Goal: Task Accomplishment & Management: Complete application form

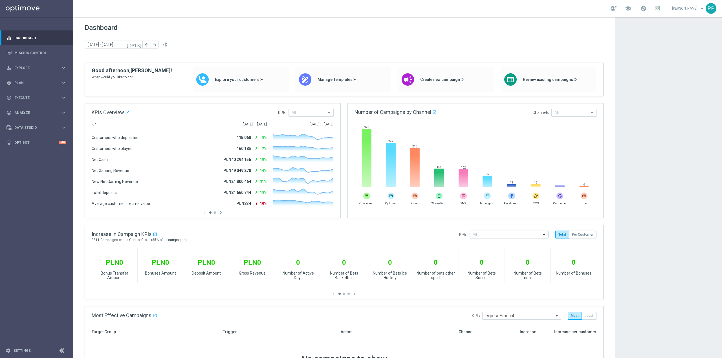
click at [204, 52] on div "Dashboard today 11 Aug 2025 - 11 Aug 2025 arrow_back arrow_forward help_outline" at bounding box center [344, 43] width 519 height 39
click at [36, 79] on div "gps_fixed Plan keyboard_arrow_right" at bounding box center [36, 82] width 73 height 15
click at [34, 92] on link "Target Groups" at bounding box center [37, 94] width 44 height 5
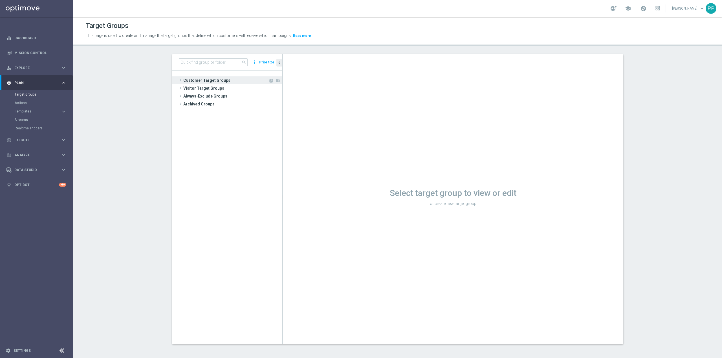
click at [218, 83] on span "Customer Target Groups" at bounding box center [225, 80] width 85 height 8
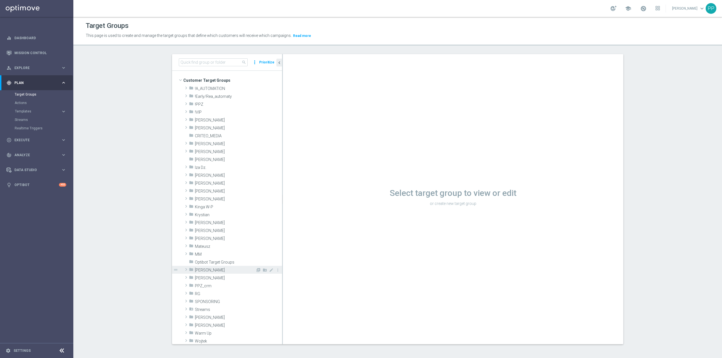
click at [209, 270] on span "Patryk P." at bounding box center [225, 270] width 61 height 5
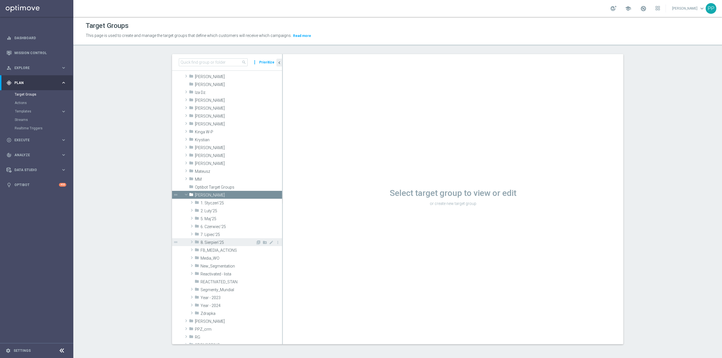
click at [213, 240] on span "8. Sierpień'25" at bounding box center [228, 242] width 55 height 5
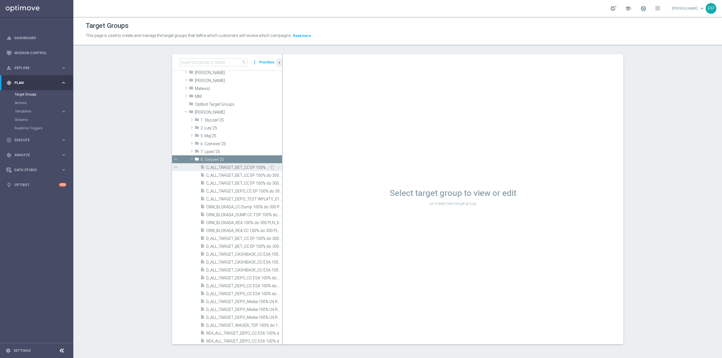
scroll to position [188, 0]
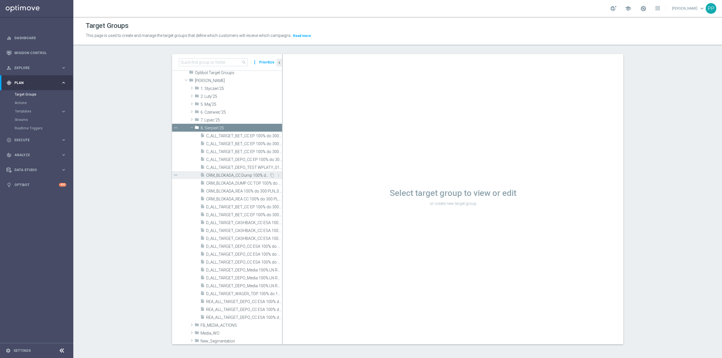
click at [247, 176] on span "CRM_BLOKADA_CC Dump 100% do 300 PLN_070825" at bounding box center [237, 175] width 63 height 5
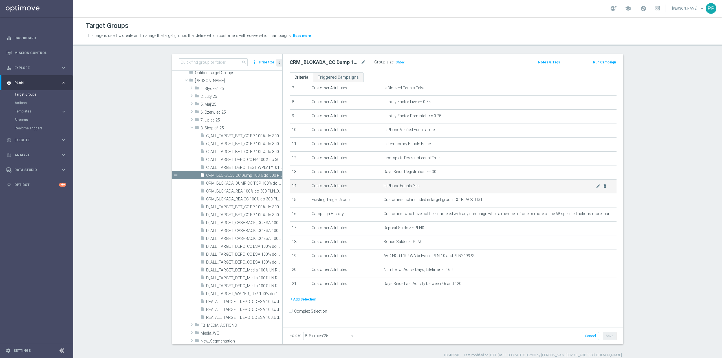
scroll to position [5, 0]
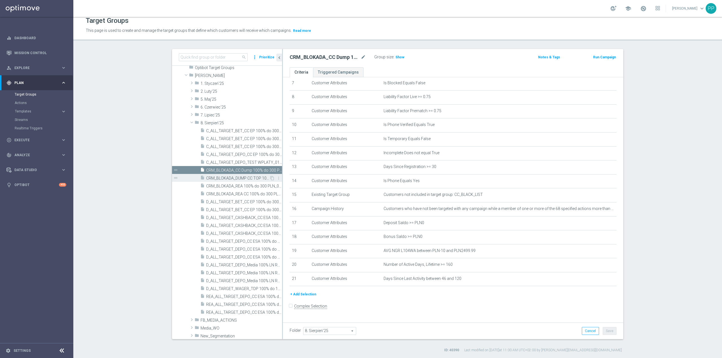
click at [246, 178] on span "CRM_BLOKADA_DUMP CC TOP 100% do 500 PLN_140825" at bounding box center [237, 178] width 63 height 5
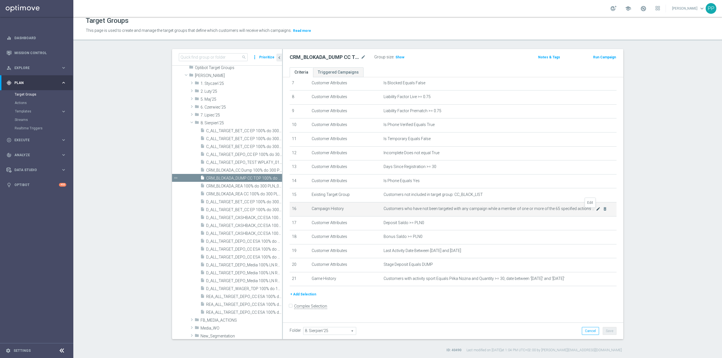
click at [596, 211] on icon "mode_edit" at bounding box center [598, 209] width 5 height 5
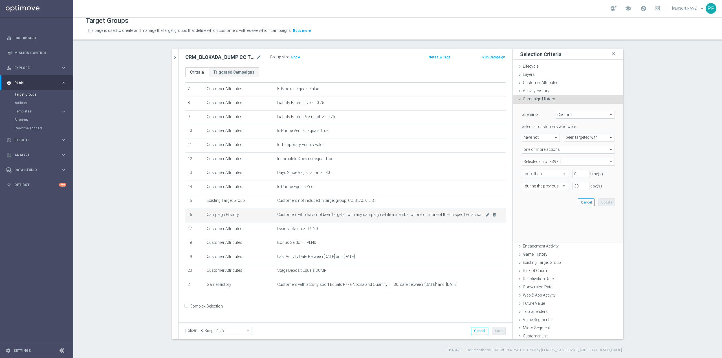
scroll to position [102, 0]
click at [543, 150] on span "one or more actions" at bounding box center [568, 149] width 93 height 7
click at [544, 152] on span "one or more actions" at bounding box center [568, 149] width 93 height 7
click at [542, 160] on span at bounding box center [568, 161] width 93 height 7
click at [542, 161] on input "search" at bounding box center [568, 162] width 93 height 8
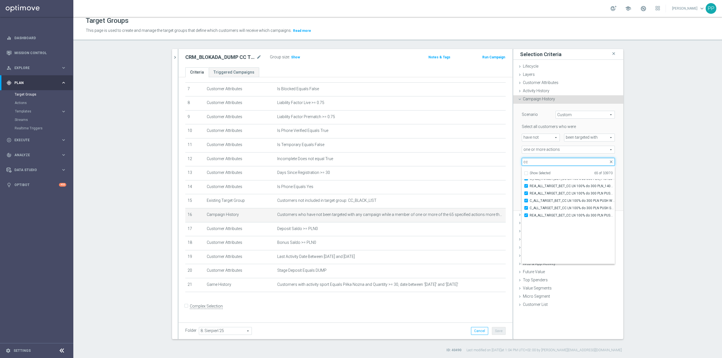
scroll to position [16835, 0]
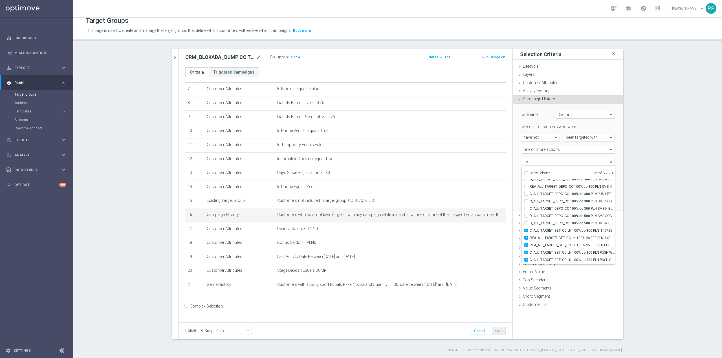
click at [637, 236] on section "search more_vert Prioritize Customer Target Groups library_add create_new_folder" at bounding box center [397, 201] width 649 height 304
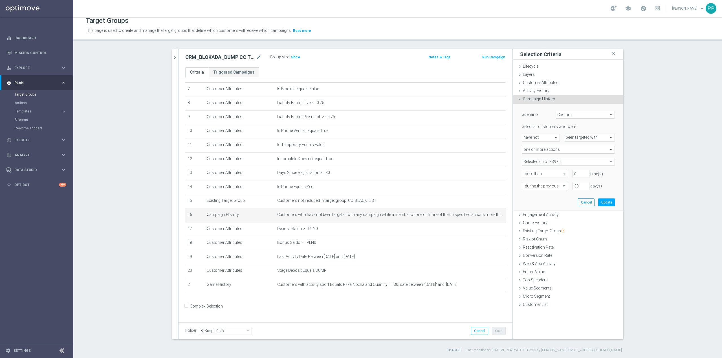
scroll to position [0, 0]
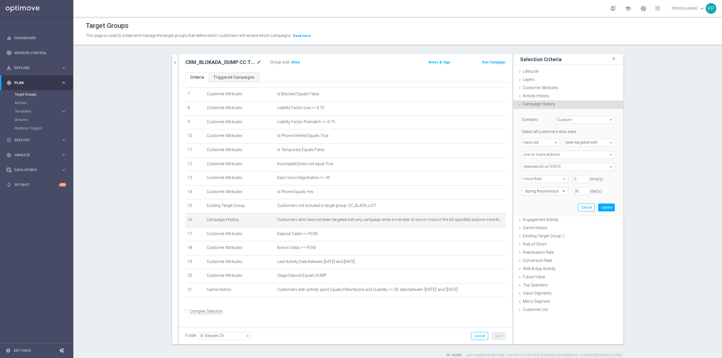
click at [557, 168] on span at bounding box center [568, 166] width 93 height 7
click at [545, 170] on input "search" at bounding box center [568, 167] width 93 height 8
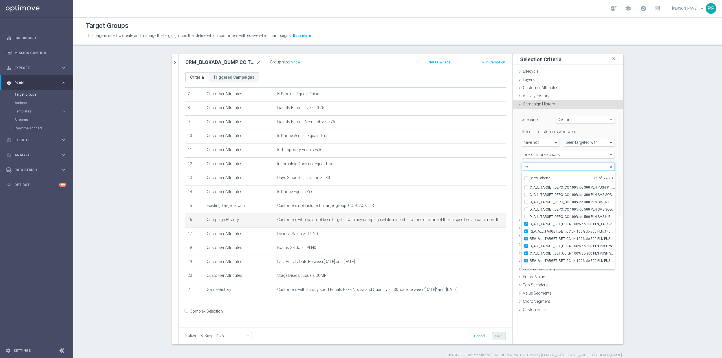
scroll to position [16833, 0]
type input "cc"
click at [646, 221] on section "search more_vert Prioritize Customer Target Groups library_add create_new_folder" at bounding box center [397, 206] width 649 height 304
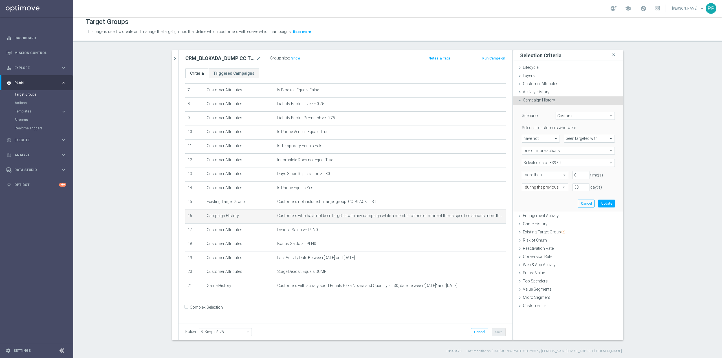
scroll to position [5, 0]
click at [292, 59] on span "Show" at bounding box center [295, 57] width 9 height 4
click at [486, 287] on icon "mode_edit" at bounding box center [488, 285] width 5 height 5
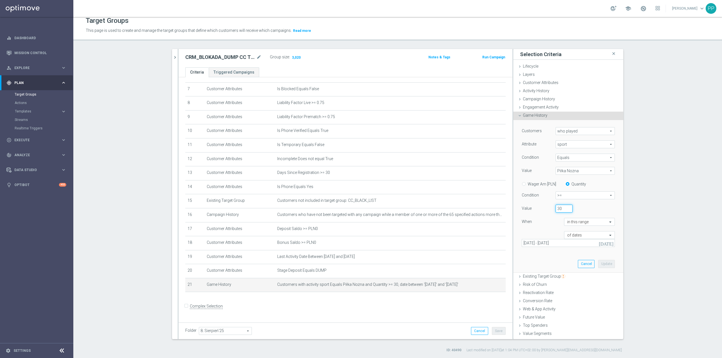
drag, startPoint x: 557, startPoint y: 210, endPoint x: 553, endPoint y: 210, distance: 4.0
click at [556, 210] on input "30" at bounding box center [564, 209] width 17 height 8
type input "25"
click at [605, 266] on button "Update" at bounding box center [607, 264] width 17 height 8
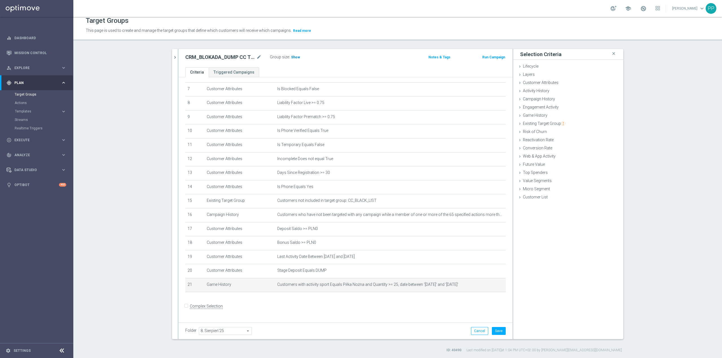
click at [292, 57] on span "Show" at bounding box center [295, 57] width 9 height 4
click at [496, 326] on div "Folder 8. Sierpień'25 8. Sierpień'25 arrow_drop_down search Cancel Save Saving.…" at bounding box center [346, 331] width 334 height 17
click at [495, 333] on button "Save" at bounding box center [499, 331] width 14 height 8
click at [257, 57] on icon "mode_edit" at bounding box center [259, 57] width 5 height 7
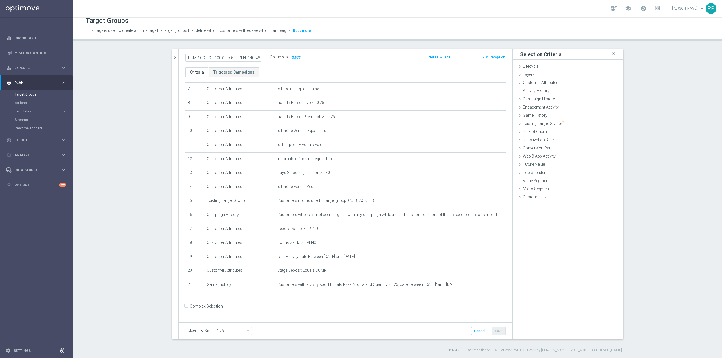
click at [286, 22] on div "Target Groups" at bounding box center [398, 20] width 624 height 11
click at [257, 57] on icon "mode_edit" at bounding box center [259, 57] width 5 height 7
click at [262, 39] on header "Target Groups This page is used to create and manage the target groups that def…" at bounding box center [397, 26] width 649 height 29
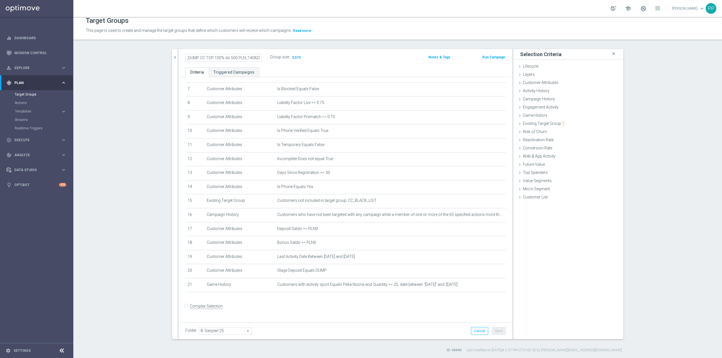
scroll to position [0, 0]
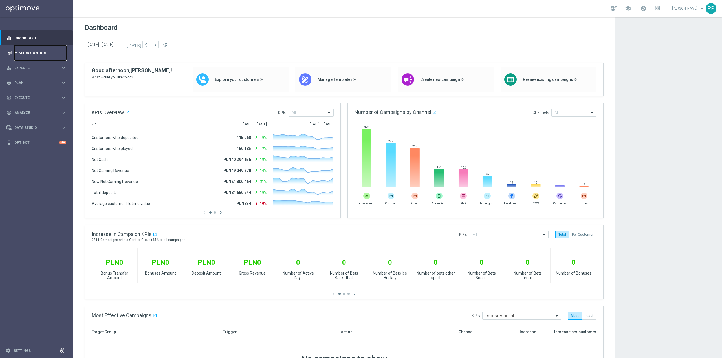
drag, startPoint x: 40, startPoint y: 56, endPoint x: 33, endPoint y: 59, distance: 7.2
click at [40, 56] on link "Mission Control" at bounding box center [40, 52] width 52 height 15
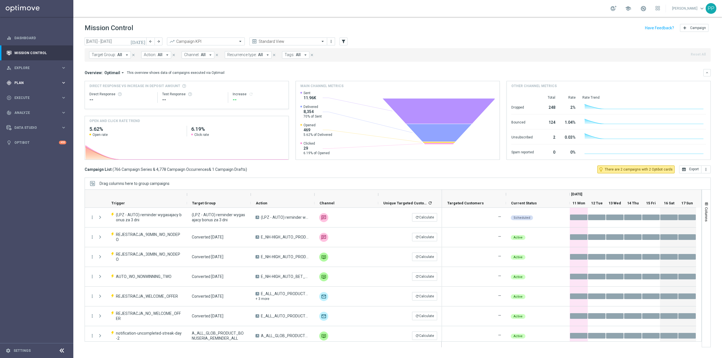
click at [31, 78] on div "gps_fixed Plan keyboard_arrow_right" at bounding box center [36, 82] width 73 height 15
click at [112, 44] on input "11 Aug 2025 - 17 Aug 2025" at bounding box center [116, 42] width 62 height 8
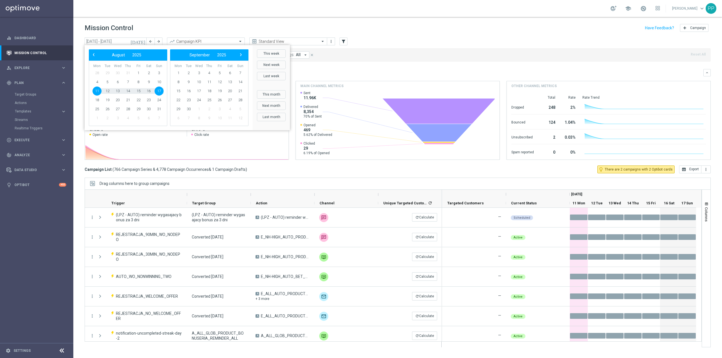
click at [97, 88] on span "11" at bounding box center [97, 91] width 9 height 9
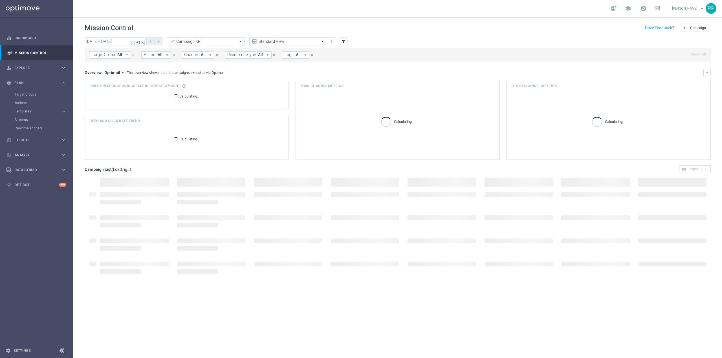
type input "[DATE] - [DATE]"
click at [244, 56] on span "Recurrence type:" at bounding box center [241, 54] width 29 height 5
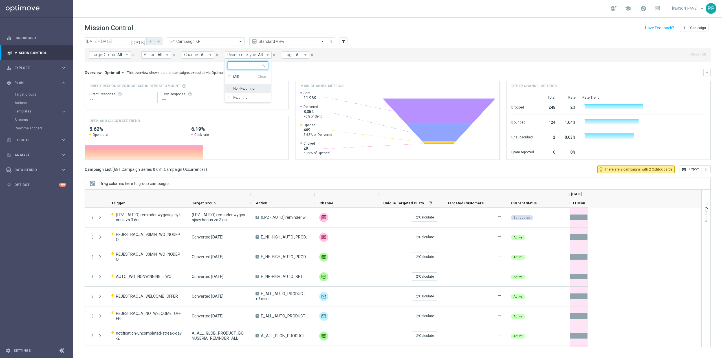
click at [240, 91] on div "Non-Recurring" at bounding box center [248, 88] width 40 height 9
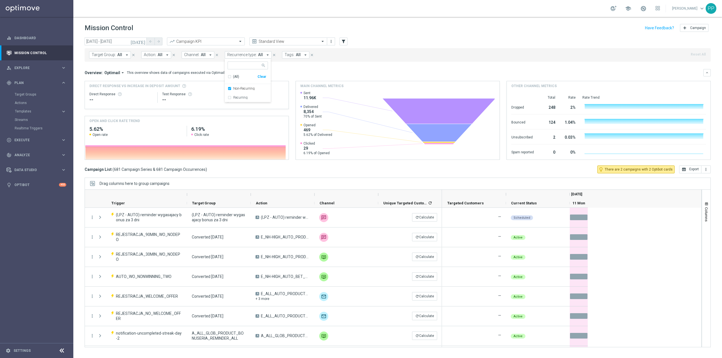
drag, startPoint x: 267, startPoint y: 31, endPoint x: 313, endPoint y: 37, distance: 46.3
click at [267, 31] on div "Mission Control add Campaign" at bounding box center [398, 28] width 626 height 11
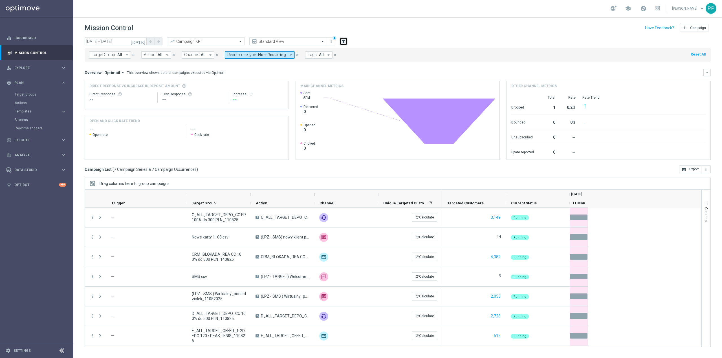
click at [341, 40] on icon "filter_alt" at bounding box center [343, 41] width 5 height 5
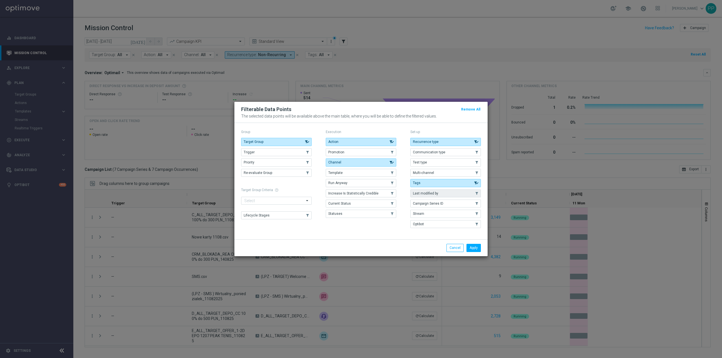
click at [419, 192] on span "Last modified by" at bounding box center [425, 194] width 25 height 4
click at [469, 249] on button "Apply" at bounding box center [474, 248] width 14 height 8
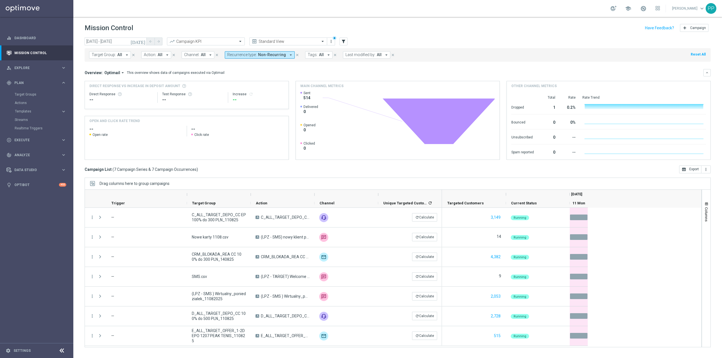
click at [354, 55] on span "Last modified by:" at bounding box center [361, 54] width 30 height 5
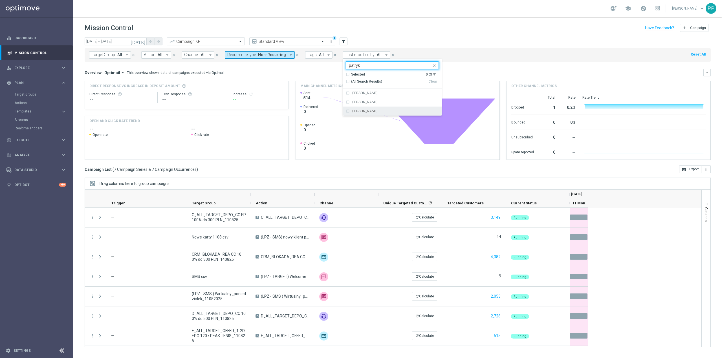
click at [373, 109] on div "[PERSON_NAME]" at bounding box center [392, 111] width 93 height 9
type input "patryk"
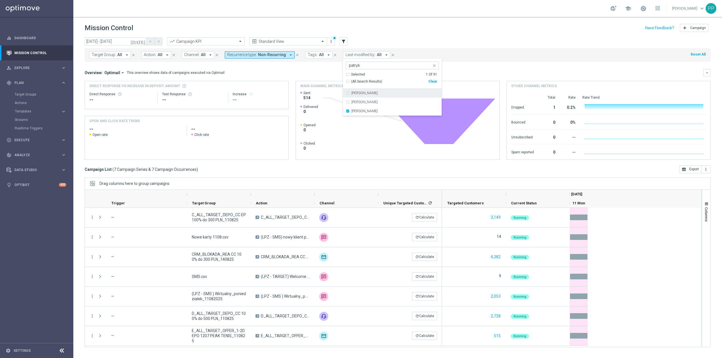
click at [390, 40] on div "today 11 Aug 2025 - 11 Aug 2025 arrow_back arrow_forward Campaign KPI trending_…" at bounding box center [398, 42] width 626 height 8
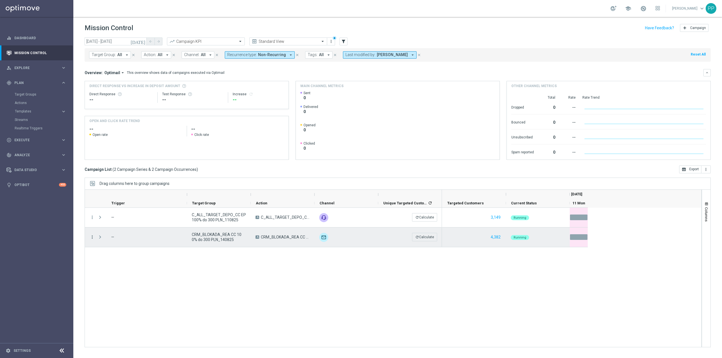
click at [93, 236] on icon "more_vert" at bounding box center [92, 237] width 5 height 5
click at [109, 299] on span "Delete" at bounding box center [109, 299] width 10 height 4
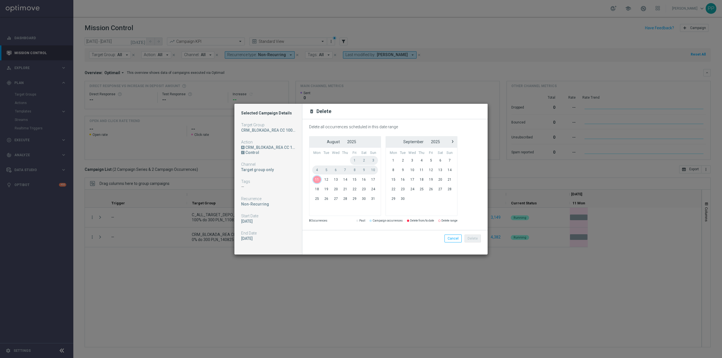
click at [316, 181] on span "11" at bounding box center [317, 179] width 10 height 9
click at [480, 240] on button "Delete" at bounding box center [473, 239] width 16 height 8
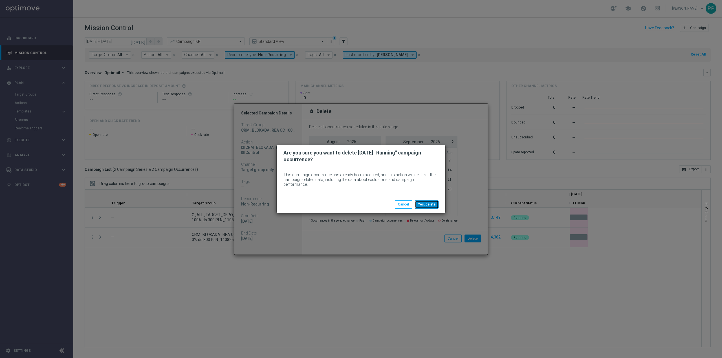
click at [430, 204] on button "Yes, delete" at bounding box center [427, 205] width 24 height 8
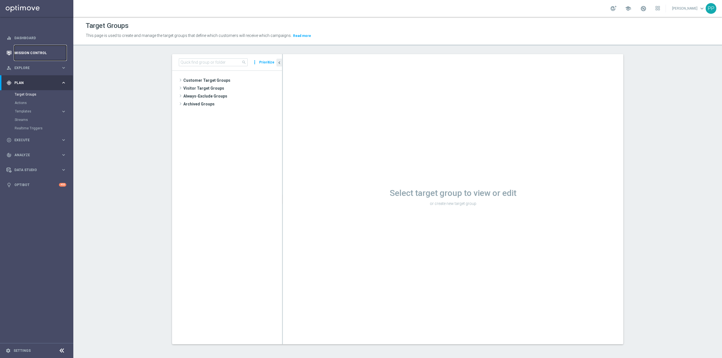
click at [35, 56] on link "Mission Control" at bounding box center [40, 52] width 52 height 15
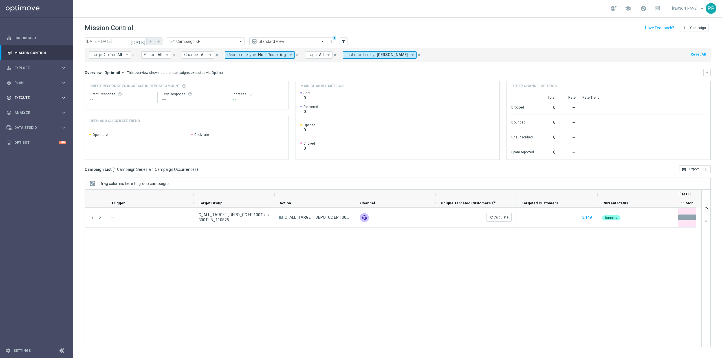
click at [34, 100] on div "play_circle_outline Execute" at bounding box center [33, 97] width 54 height 5
click at [31, 108] on link "Campaign Builder" at bounding box center [37, 109] width 44 height 5
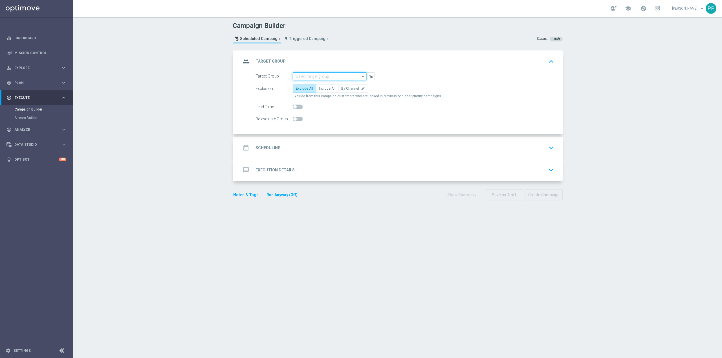
click at [313, 76] on input at bounding box center [330, 77] width 74 height 8
paste input "CRM_BLOKADA_DUMP CC TOP 100% do 500 PLN_140825"
click at [317, 84] on div "CRM_BLOKADA_DUMP CC TOP 100% do 500 PLN_140825" at bounding box center [334, 87] width 68 height 10
type input "CRM_BLOKADA_DUMP CC TOP 100% do 500 PLN_140825"
click at [343, 90] on span "By Channel" at bounding box center [350, 89] width 18 height 4
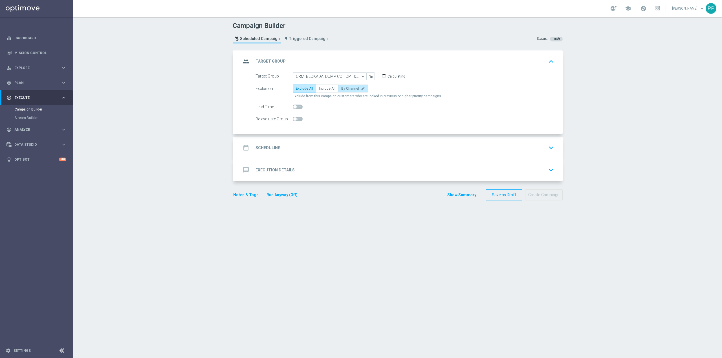
click at [343, 90] on input "By Channel edit" at bounding box center [343, 90] width 4 height 4
radio input "true"
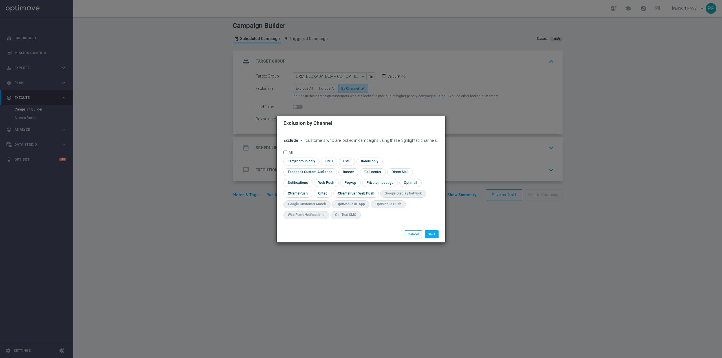
click at [285, 143] on span "Exclude" at bounding box center [291, 140] width 15 height 5
click at [0, 0] on span "Include" at bounding box center [0, 0] width 0 height 0
click at [335, 168] on input "checkbox" at bounding box center [309, 172] width 51 height 8
checkbox input "true"
click at [321, 196] on input "checkbox" at bounding box center [322, 194] width 17 height 8
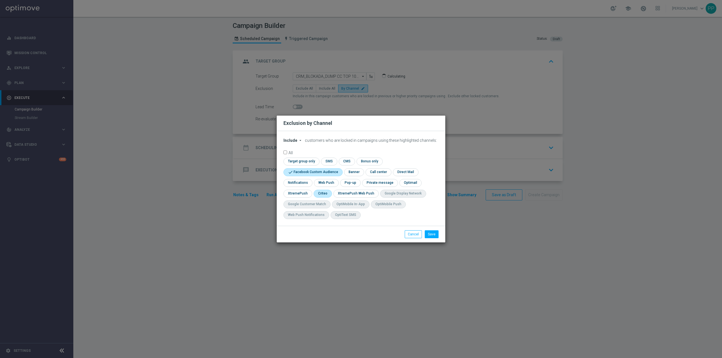
checkbox input "true"
drag, startPoint x: 431, startPoint y: 229, endPoint x: 433, endPoint y: 232, distance: 3.4
drag, startPoint x: 433, startPoint y: 232, endPoint x: 431, endPoint y: 235, distance: 3.0
click at [431, 235] on button "Save" at bounding box center [432, 235] width 14 height 8
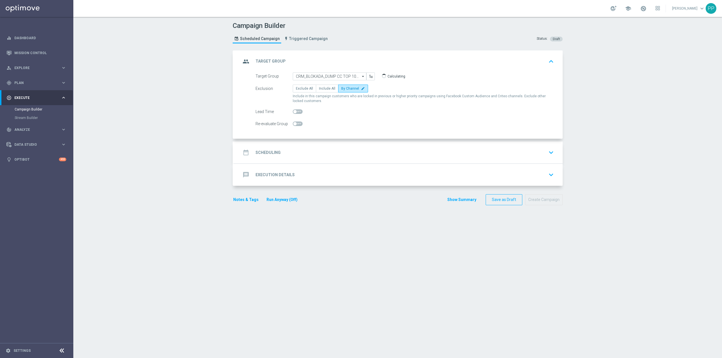
click at [321, 149] on div "date_range Scheduling keyboard_arrow_down" at bounding box center [398, 152] width 315 height 11
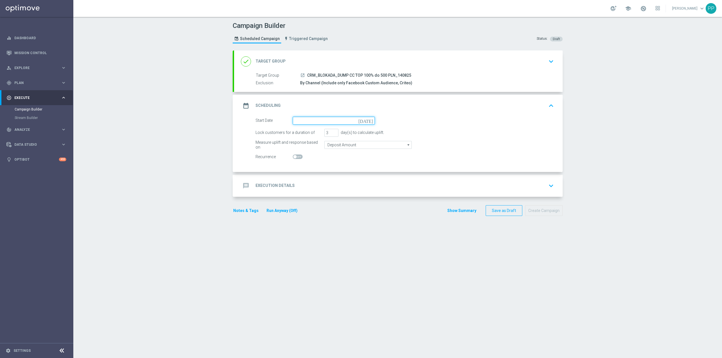
click at [310, 117] on input at bounding box center [334, 121] width 82 height 8
paste input "CRM_BLOKADA_DUMP CC TOP 100% do 500 PLN_140825"
click at [302, 121] on input "Invalid date" at bounding box center [334, 121] width 82 height 8
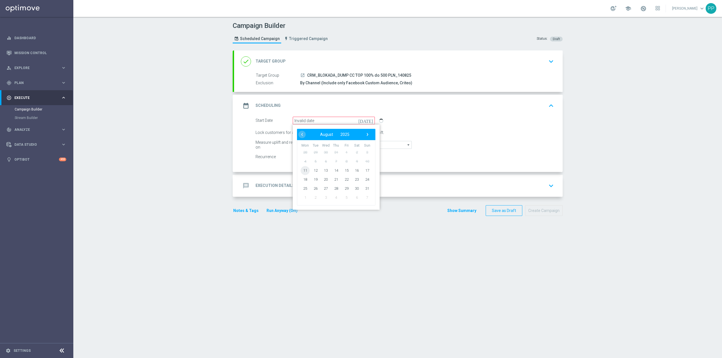
click at [304, 171] on span "11" at bounding box center [305, 170] width 9 height 9
type input "11 Aug 2025"
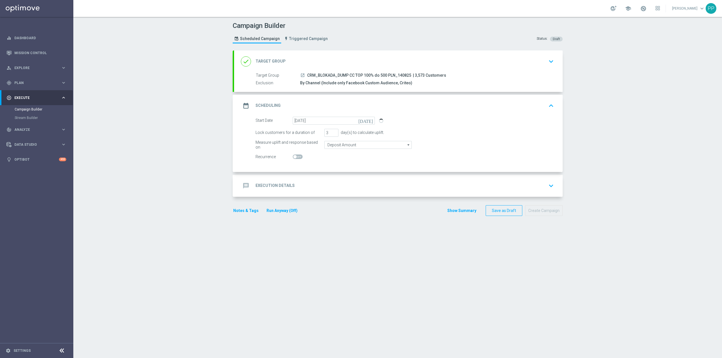
click at [205, 92] on div "Campaign Builder Scheduled Campaign Triggered Campaign Status: Draft done Targe…" at bounding box center [397, 187] width 649 height 341
click at [206, 93] on div "Campaign Builder Scheduled Campaign Triggered Campaign Status: Draft done Targe…" at bounding box center [397, 187] width 649 height 341
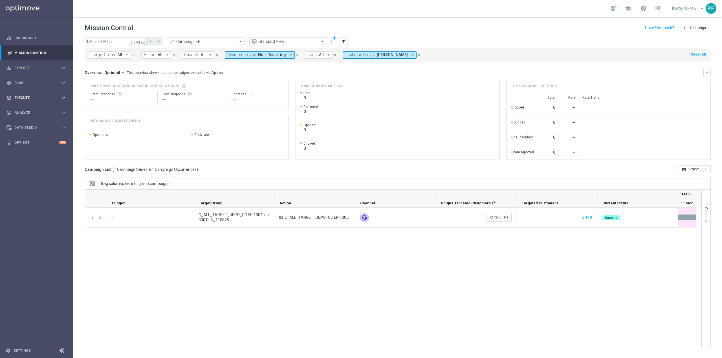
click at [35, 94] on div "play_circle_outline Execute keyboard_arrow_right" at bounding box center [36, 97] width 73 height 15
click at [35, 109] on link "Campaign Builder" at bounding box center [37, 109] width 44 height 5
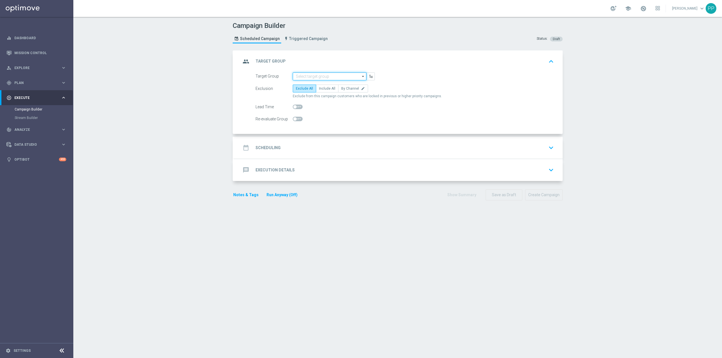
click at [311, 75] on input at bounding box center [330, 77] width 74 height 8
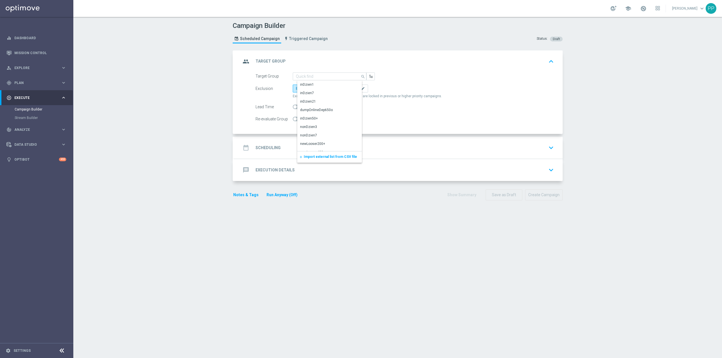
click at [315, 155] on span "Import external list from CSV file" at bounding box center [330, 157] width 53 height 4
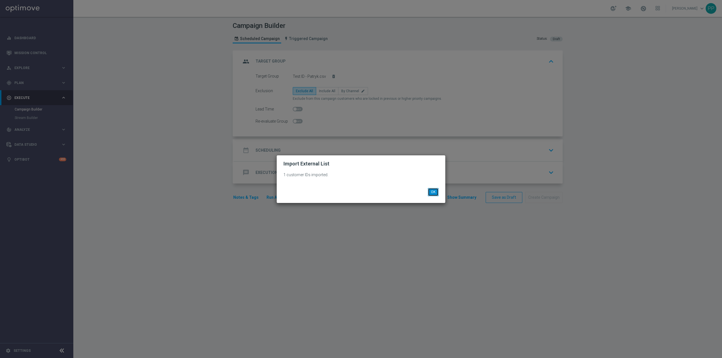
click at [435, 190] on button "OK" at bounding box center [433, 192] width 11 height 8
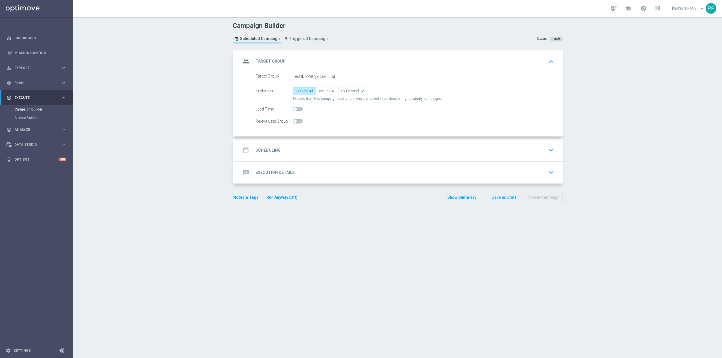
click at [332, 152] on div "date_range Scheduling keyboard_arrow_down" at bounding box center [398, 150] width 315 height 11
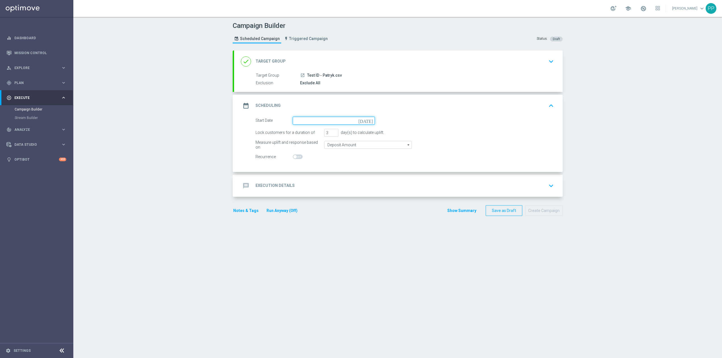
click at [317, 123] on input at bounding box center [334, 121] width 82 height 8
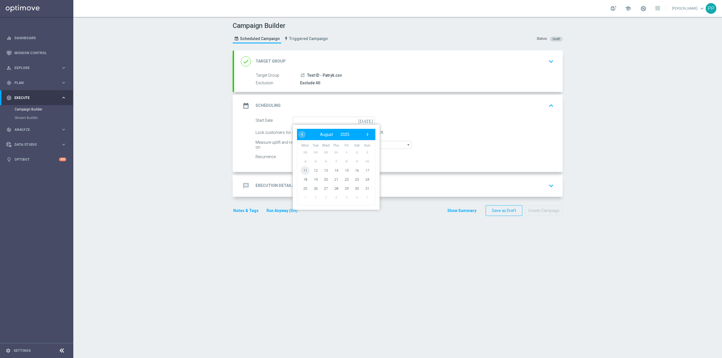
click at [303, 172] on span "11" at bounding box center [305, 170] width 9 height 9
type input "11 Aug 2025"
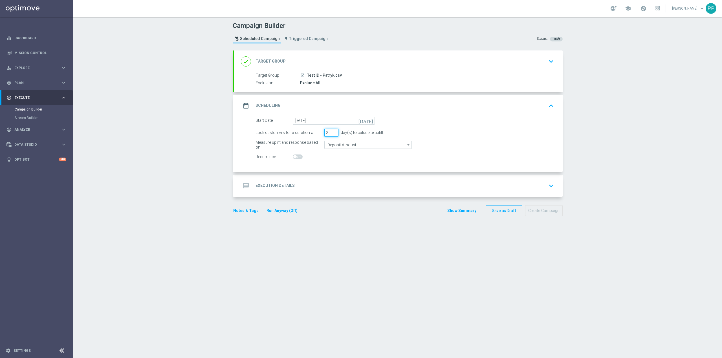
drag, startPoint x: 327, startPoint y: 134, endPoint x: 319, endPoint y: 132, distance: 8.1
click at [320, 132] on div "Lock customers for a duration of 3 day(s) to calculate uplift." at bounding box center [404, 133] width 307 height 8
type input "1"
click at [319, 179] on div "message Execution Details keyboard_arrow_down" at bounding box center [398, 186] width 329 height 22
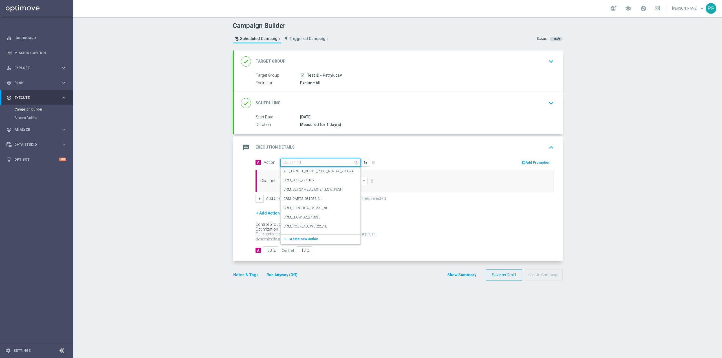
click at [304, 161] on input "text" at bounding box center [315, 163] width 63 height 5
click at [303, 240] on span "Create new action" at bounding box center [304, 239] width 30 height 4
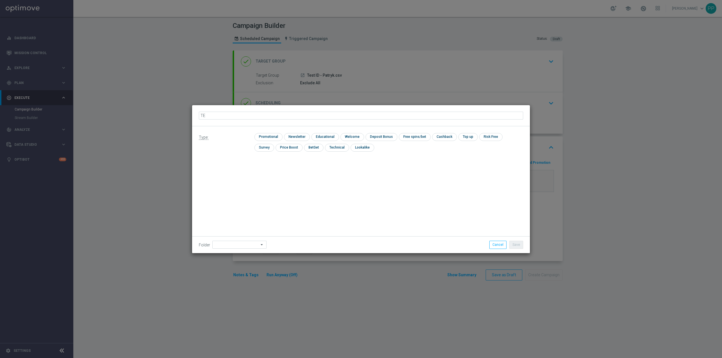
type input "T"
type input "CRM_TEST_CASHDROP_110825"
click at [261, 136] on input "checkbox" at bounding box center [268, 137] width 27 height 8
checkbox input "true"
click at [229, 246] on input at bounding box center [239, 245] width 54 height 8
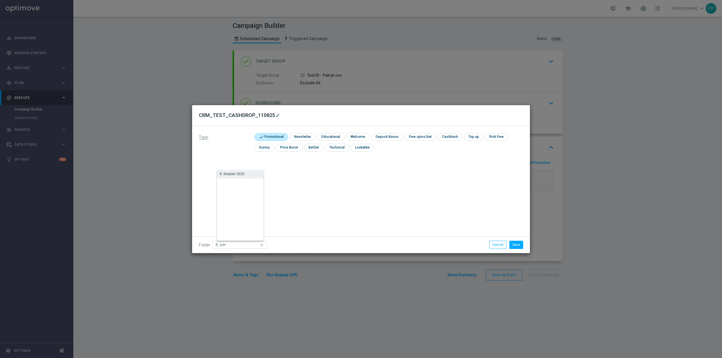
click at [230, 173] on div "8. Sierpień 2025" at bounding box center [232, 174] width 25 height 5
type input "8. Sierpień 2025"
click at [515, 247] on button "Save" at bounding box center [517, 245] width 14 height 8
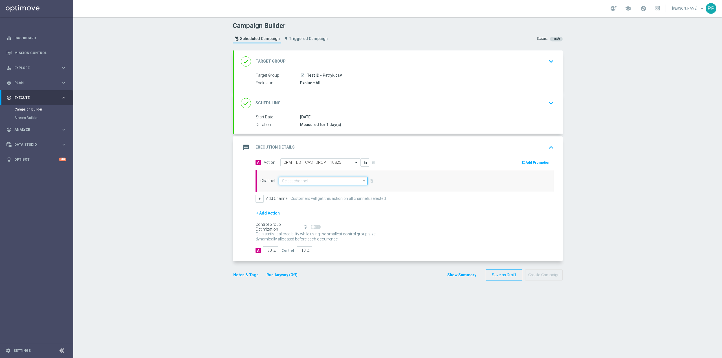
click at [314, 182] on input at bounding box center [323, 181] width 89 height 8
click at [310, 247] on div "Private message" at bounding box center [326, 245] width 84 height 8
type input "Private message"
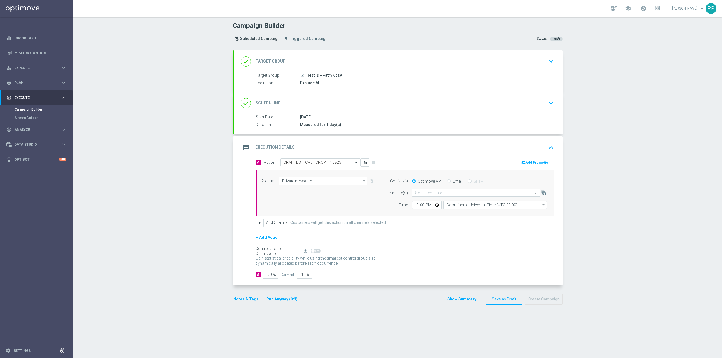
click at [436, 196] on input "text" at bounding box center [470, 193] width 111 height 5
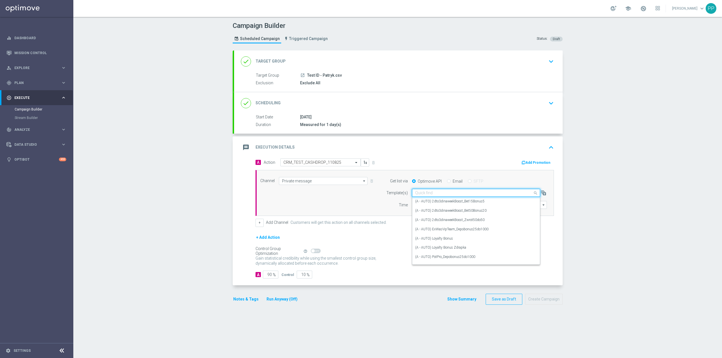
paste input "CRM_TEST_CASHDROP"
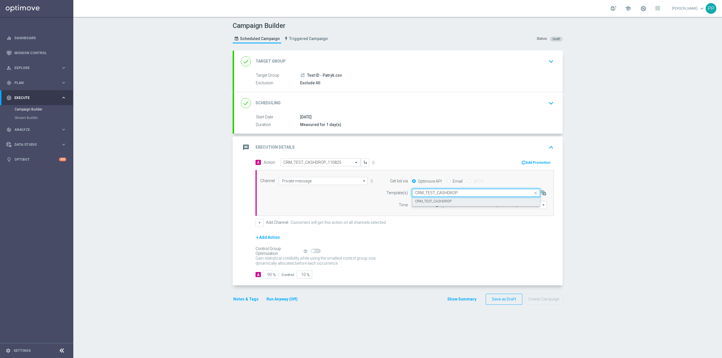
click at [479, 202] on div "CRM_TEST_CASHDROP" at bounding box center [476, 201] width 122 height 9
type input "CRM_TEST_CASHDROP"
click at [480, 203] on input "Coordinated Universal Time (UTC 00:00)" at bounding box center [496, 205] width 104 height 8
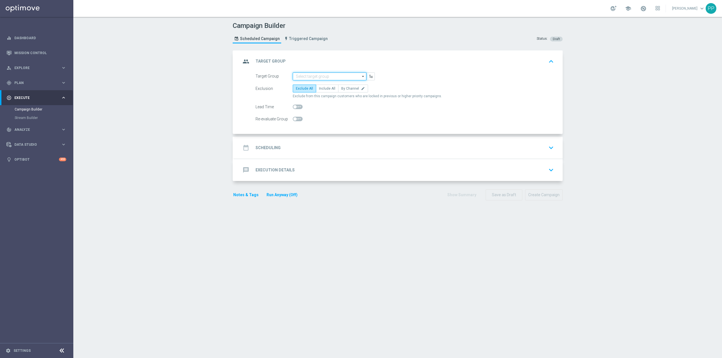
click at [306, 74] on input at bounding box center [330, 77] width 74 height 8
paste input "CRM_TEST_CASHDROP_110825"
type input "CRM_TEST_CASHDROP_110825"
drag, startPoint x: 308, startPoint y: 74, endPoint x: 268, endPoint y: 78, distance: 40.6
click at [283, 75] on div "Target Group CRM_TEST_CASHDROP_110825 close Show Selected 0 of NaN add to" at bounding box center [315, 77] width 128 height 8
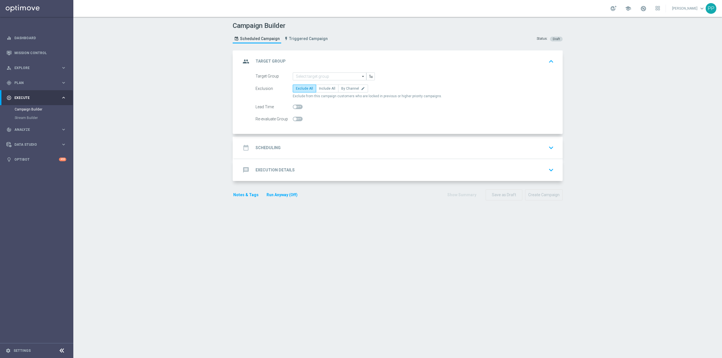
click at [200, 82] on div "Campaign Builder Scheduled Campaign Triggered Campaign Status: Draft group Targ…" at bounding box center [397, 187] width 649 height 341
click at [301, 76] on input at bounding box center [330, 77] width 74 height 8
paste input "CRM_TEST_CASHDROP_110825"
type input "CRM_TEST_CASHDROP_110825"
click at [194, 78] on div "Campaign Builder Scheduled Campaign Triggered Campaign Status: Draft group Targ…" at bounding box center [397, 187] width 649 height 341
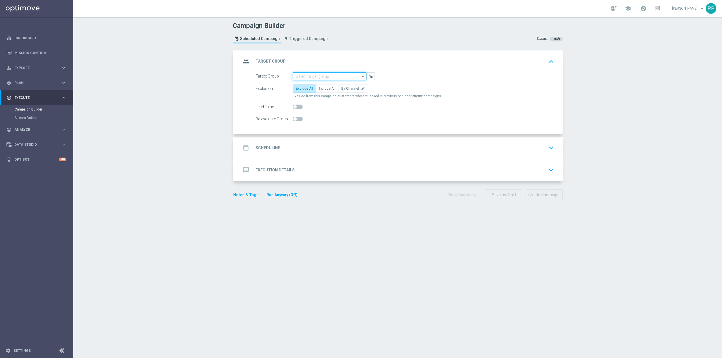
click at [320, 77] on input at bounding box center [330, 77] width 74 height 8
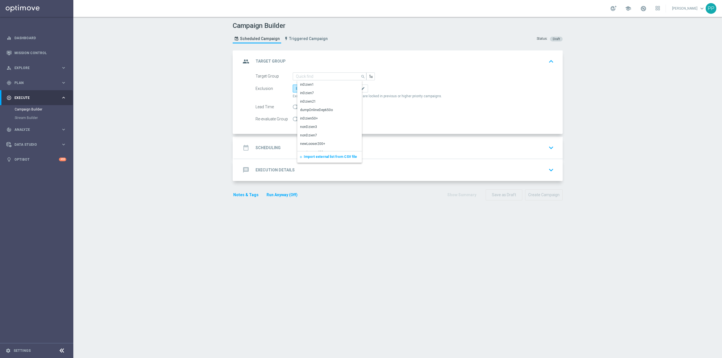
click at [314, 156] on span "Import external list from CSV file" at bounding box center [330, 157] width 53 height 4
click at [323, 90] on span "Include All" at bounding box center [327, 89] width 16 height 4
click at [323, 90] on input "Include All" at bounding box center [321, 90] width 4 height 4
radio input "true"
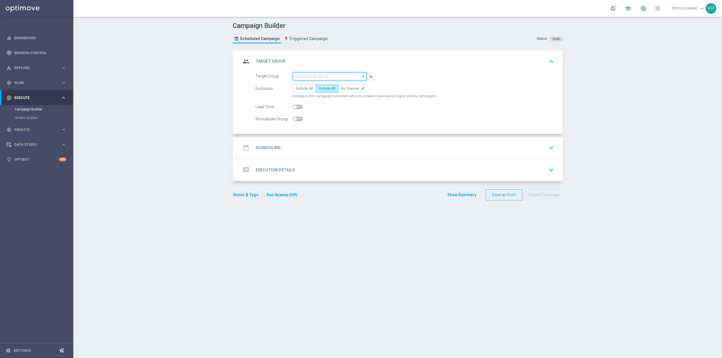
click at [318, 77] on input at bounding box center [330, 77] width 74 height 8
click at [322, 155] on span "Import external list from CSV file" at bounding box center [330, 157] width 53 height 4
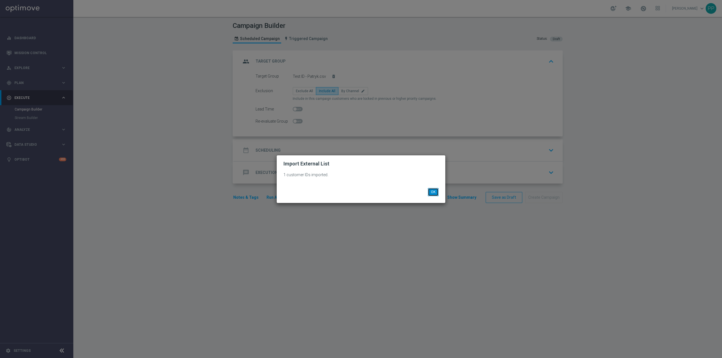
click at [436, 194] on button "OK" at bounding box center [433, 192] width 11 height 8
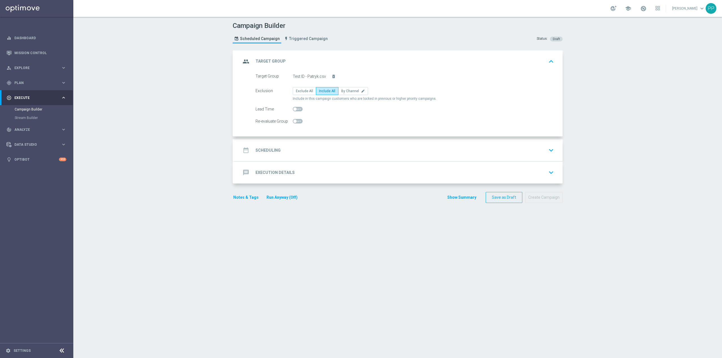
click at [310, 150] on div "date_range Scheduling keyboard_arrow_down" at bounding box center [398, 150] width 315 height 11
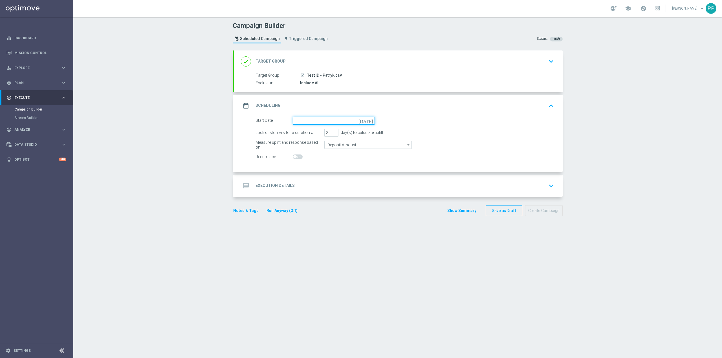
click at [316, 121] on input at bounding box center [334, 121] width 82 height 8
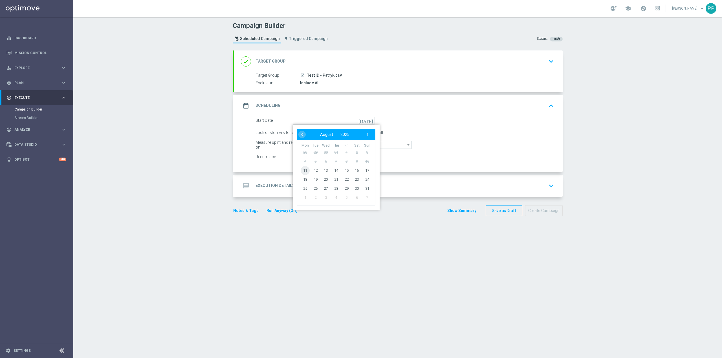
drag, startPoint x: 303, startPoint y: 170, endPoint x: 308, endPoint y: 158, distance: 13.2
click at [303, 170] on span "11" at bounding box center [305, 170] width 9 height 9
type input "11 Aug 2025"
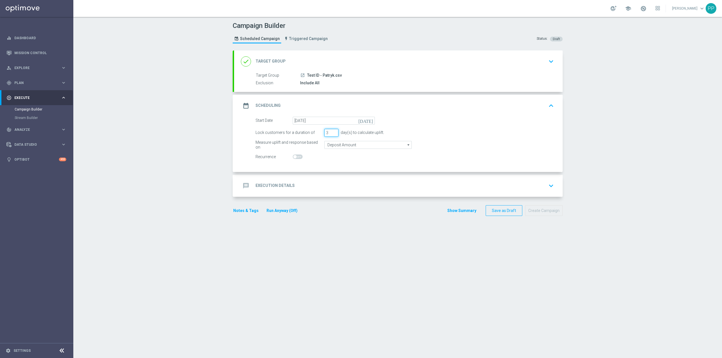
click at [326, 134] on input "3" at bounding box center [332, 133] width 14 height 8
type input "3"
type input "1"
click at [165, 171] on div "Campaign Builder Scheduled Campaign Triggered Campaign Status: Draft done Targe…" at bounding box center [397, 187] width 649 height 341
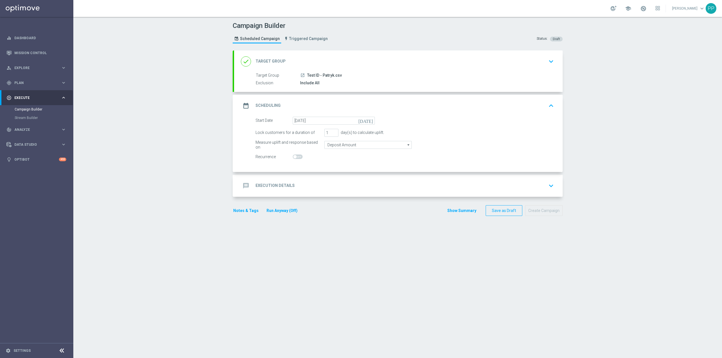
click at [317, 174] on accordion "done Target Group keyboard_arrow_down Target Group launch Test ID - Patryk.csv …" at bounding box center [398, 124] width 330 height 146
click at [317, 179] on div "message Execution Details keyboard_arrow_down" at bounding box center [398, 186] width 329 height 22
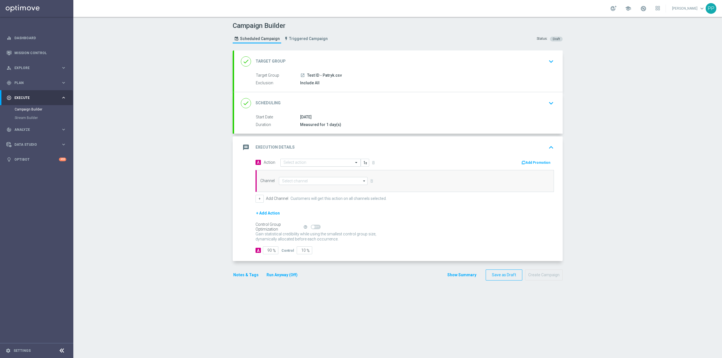
click at [296, 165] on input "text" at bounding box center [315, 163] width 63 height 5
type input "110825"
click at [319, 185] on div "CRM_TEST_CASHDROP_110825 edit" at bounding box center [321, 181] width 74 height 9
click at [294, 181] on input at bounding box center [323, 181] width 89 height 8
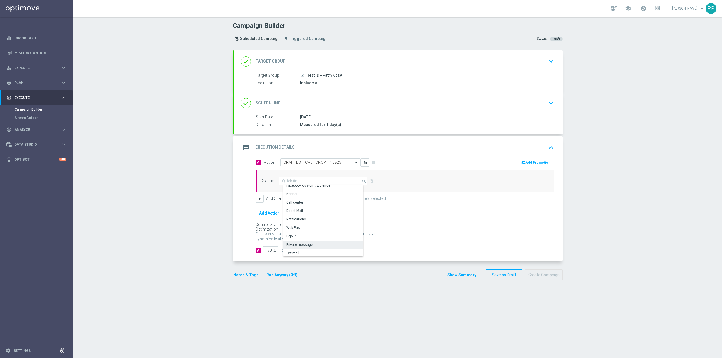
click at [308, 244] on div "Private message" at bounding box center [299, 244] width 27 height 5
type input "Private message"
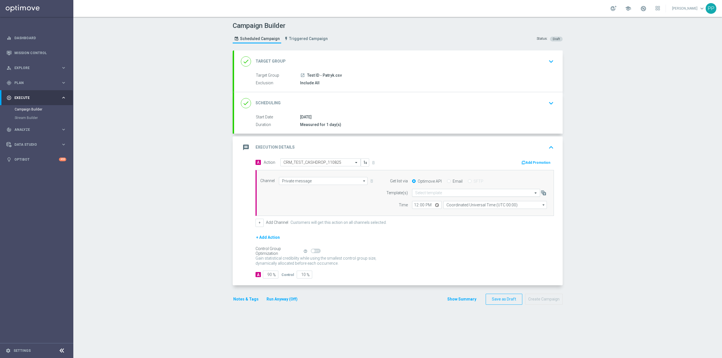
click at [447, 190] on div "Select template" at bounding box center [476, 193] width 128 height 8
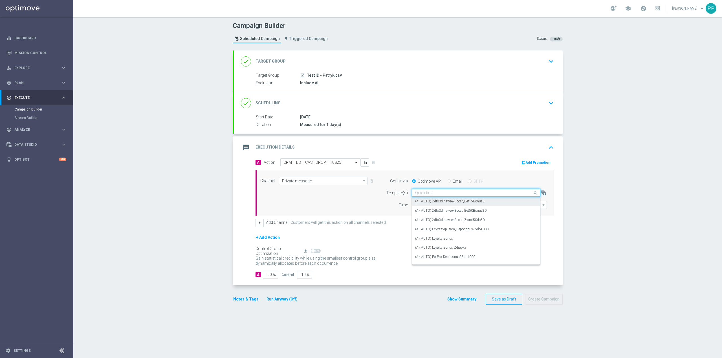
paste input "1"
click at [454, 199] on div "CRM_TEST_CASHDROP_110825" at bounding box center [476, 201] width 122 height 9
type input "110825"
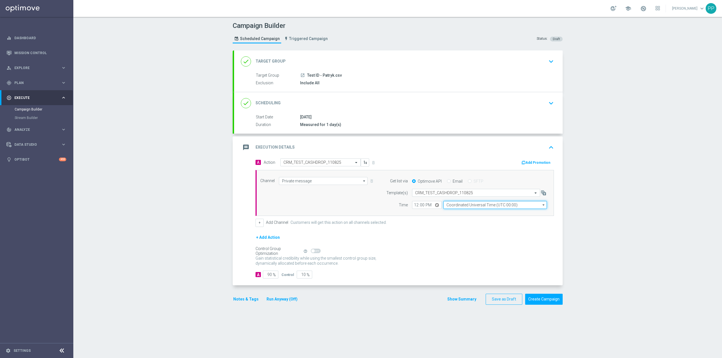
click at [455, 203] on input "Coordinated Universal Time (UTC 00:00)" at bounding box center [496, 205] width 104 height 8
click at [462, 213] on div "Central European Time (Warsaw) (UTC +02:00)" at bounding box center [497, 213] width 92 height 5
type input "Central European Time (Warsaw) (UTC +02:00)"
click at [413, 206] on input "12:00" at bounding box center [427, 205] width 30 height 8
type input "15:15"
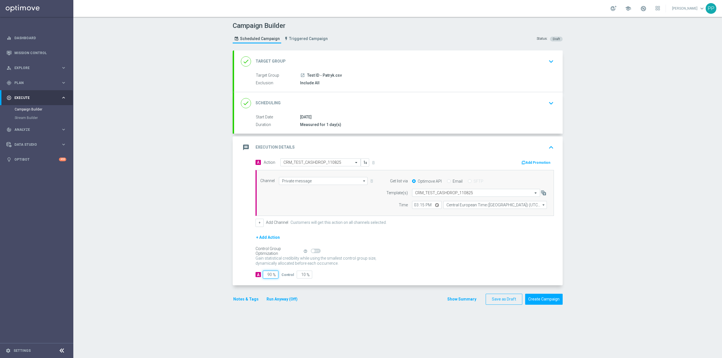
click at [267, 276] on input "90" at bounding box center [271, 275] width 16 height 8
type input "1"
type input "99"
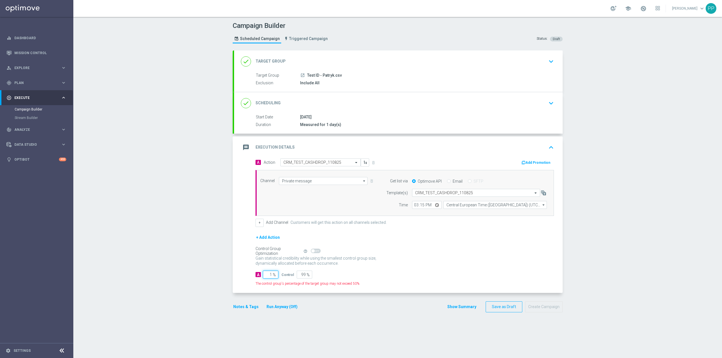
type input "10"
type input "90"
type input "100"
type input "0"
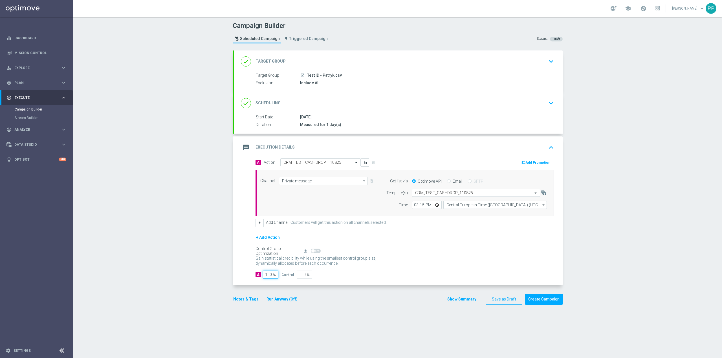
type input "100"
click at [183, 242] on div "Campaign Builder Scheduled Campaign Triggered Campaign Status: Draft done Targe…" at bounding box center [397, 187] width 649 height 341
click at [375, 102] on div "done Scheduling keyboard_arrow_down" at bounding box center [398, 103] width 315 height 11
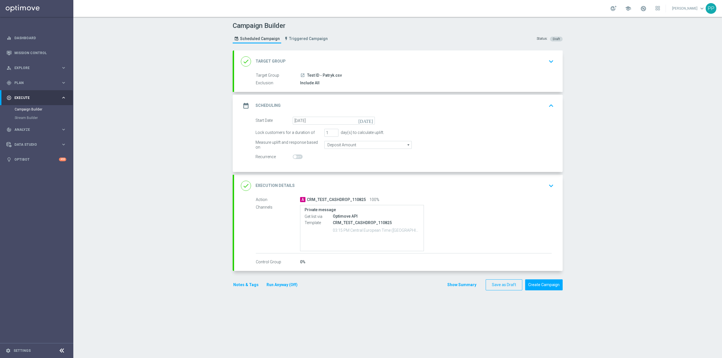
click at [369, 68] on div "done Target Group keyboard_arrow_down" at bounding box center [398, 62] width 329 height 22
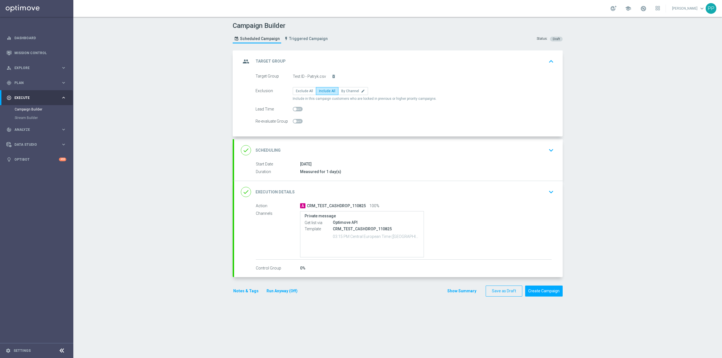
click at [367, 64] on div "group Target Group keyboard_arrow_up" at bounding box center [398, 61] width 315 height 11
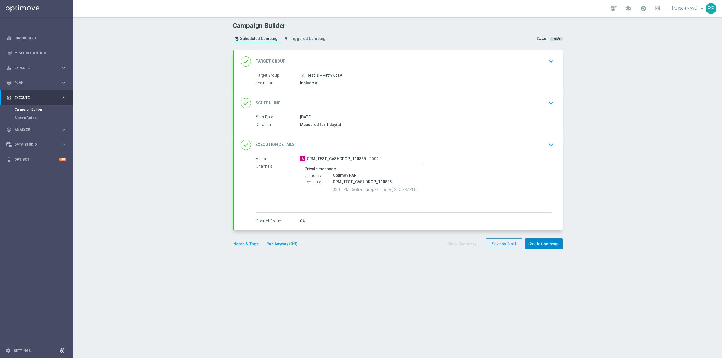
click at [549, 246] on button "Create Campaign" at bounding box center [544, 244] width 38 height 11
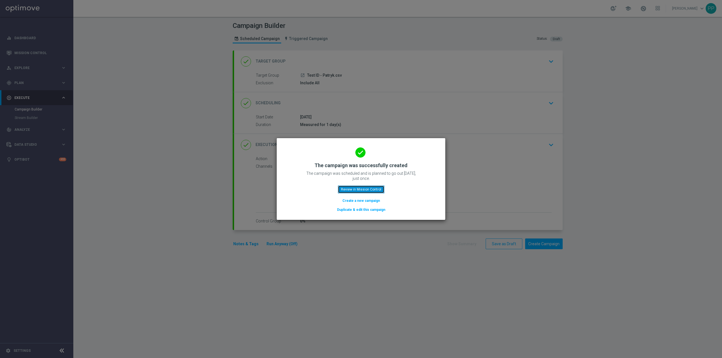
click at [365, 189] on button "Review in Mission Control" at bounding box center [361, 190] width 47 height 8
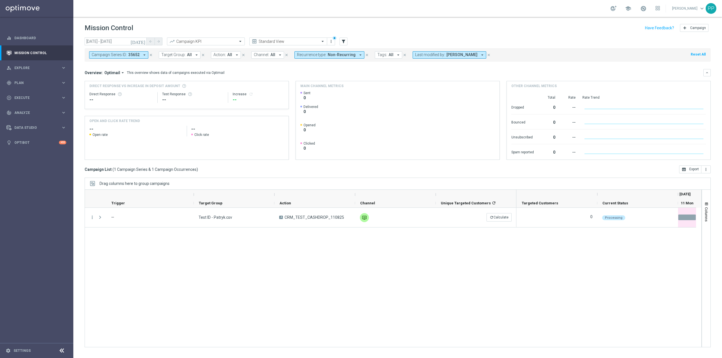
drag, startPoint x: 615, startPoint y: 273, endPoint x: 616, endPoint y: 248, distance: 25.7
click at [615, 273] on div "0 Processing" at bounding box center [609, 277] width 185 height 139
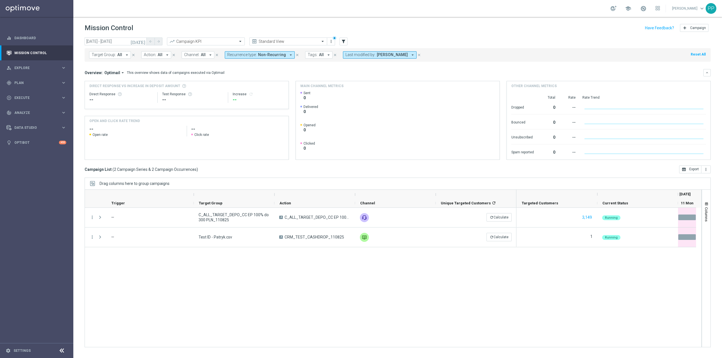
click at [313, 263] on div "more_vert — C_ALL_TARGET_DEPO_CC EP 100% do 300 PLN_110825 A C_ALL_TARGET_DEPO_…" at bounding box center [393, 278] width 617 height 140
click at [106, 40] on input "11 Aug 2025 - 11 Aug 2025" at bounding box center [116, 42] width 62 height 8
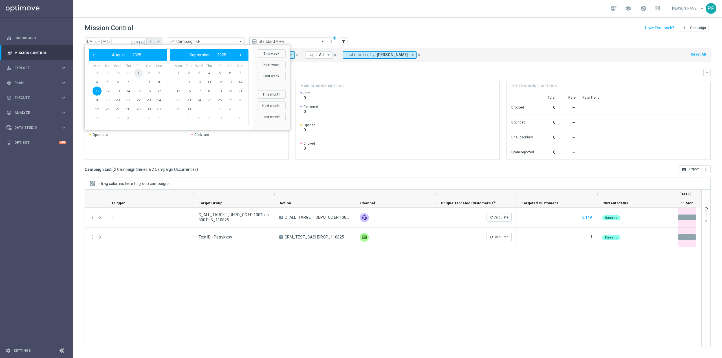
click at [141, 72] on span "1" at bounding box center [138, 73] width 9 height 9
click at [100, 91] on span "11" at bounding box center [97, 91] width 9 height 9
type input "01 Aug 2025 - 11 Aug 2025"
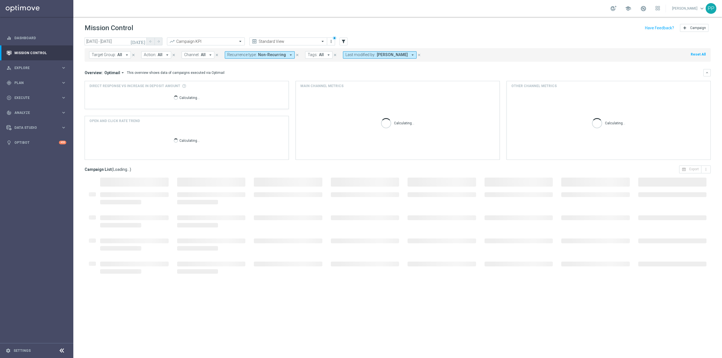
click at [120, 56] on span "All" at bounding box center [119, 54] width 5 height 5
click at [125, 91] on label "C_ALL_TARGET_BET_CC EP 100% do 300 PLN_040825" at bounding box center [139, 90] width 83 height 3
type input "C_ALL_TARGET_BET_CC EP 100% do 300 PLN_040825"
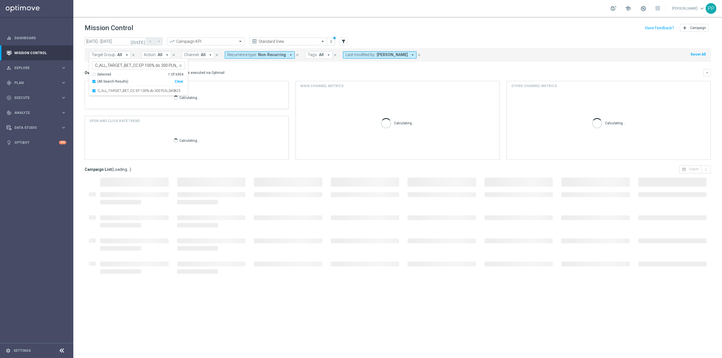
click at [173, 21] on header "Mission Control add Campaign" at bounding box center [397, 27] width 649 height 21
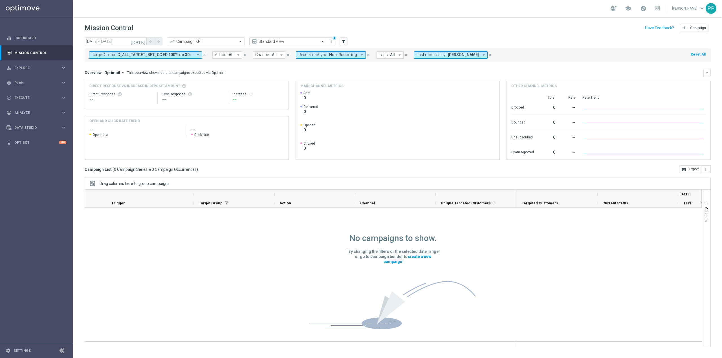
click at [472, 54] on span "[PERSON_NAME]" at bounding box center [463, 54] width 31 height 5
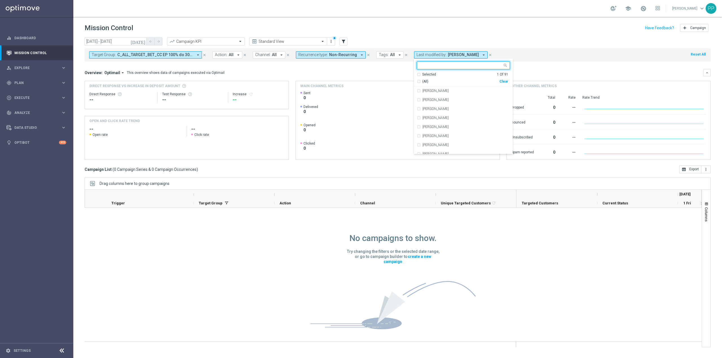
click at [0, 0] on div "Clear" at bounding box center [0, 0] width 0 height 0
click at [495, 29] on div "Mission Control add Campaign" at bounding box center [398, 28] width 626 height 11
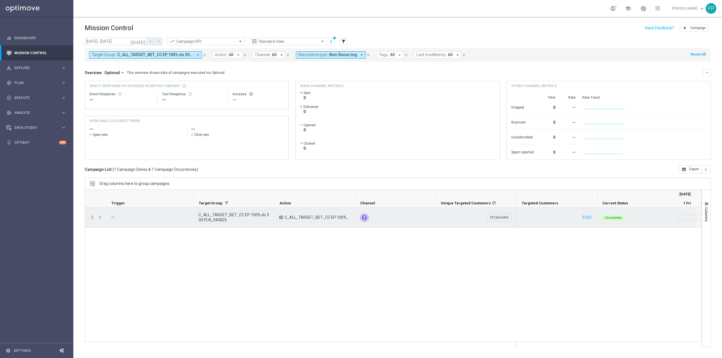
click at [92, 216] on icon "more_vert" at bounding box center [92, 217] width 5 height 5
click at [128, 254] on span "Go to Campaign Analysis" at bounding box center [124, 253] width 40 height 4
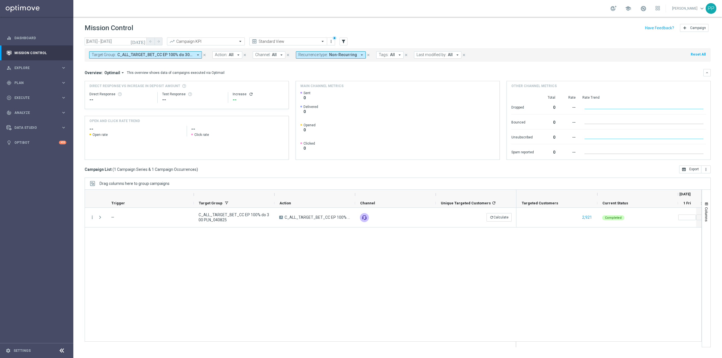
click at [145, 54] on span "C_ALL_TARGET_BET_CC EP 100% do 300 PLN_040825" at bounding box center [155, 54] width 76 height 5
click at [0, 0] on div "Clear" at bounding box center [0, 0] width 0 height 0
click at [193, 28] on div "Mission Control add Campaign" at bounding box center [398, 28] width 626 height 11
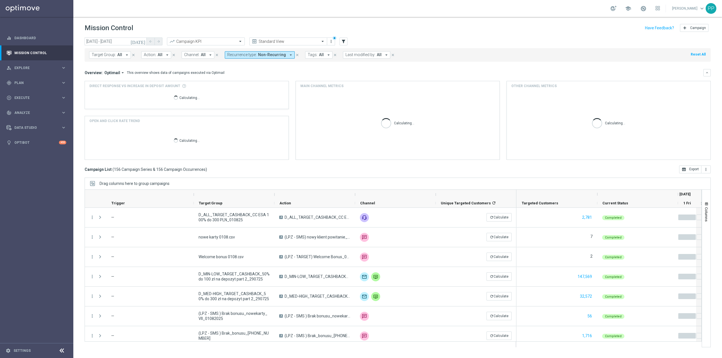
click at [201, 55] on span "All" at bounding box center [203, 54] width 5 height 5
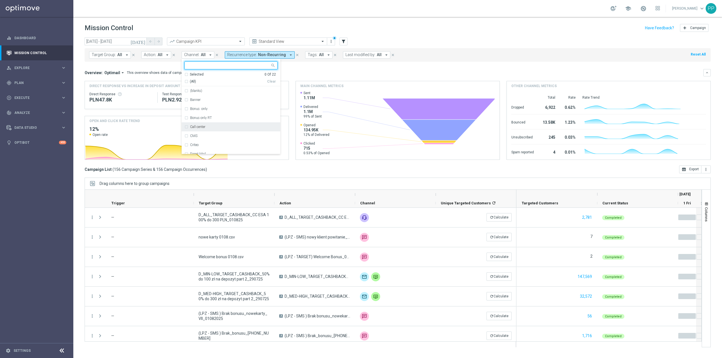
click at [204, 126] on label "Call center" at bounding box center [197, 126] width 15 height 3
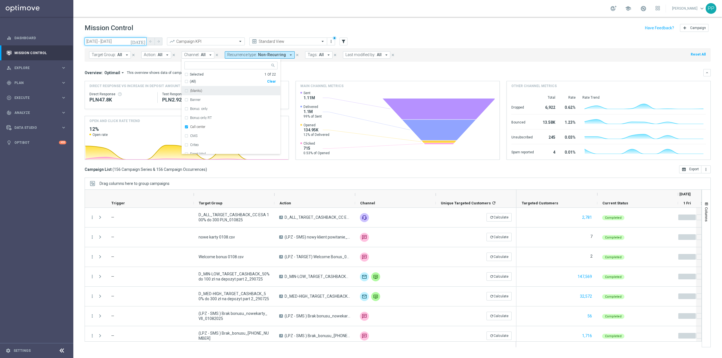
click at [129, 42] on input "01 Aug 2025 - 11 Aug 2025" at bounding box center [116, 42] width 62 height 8
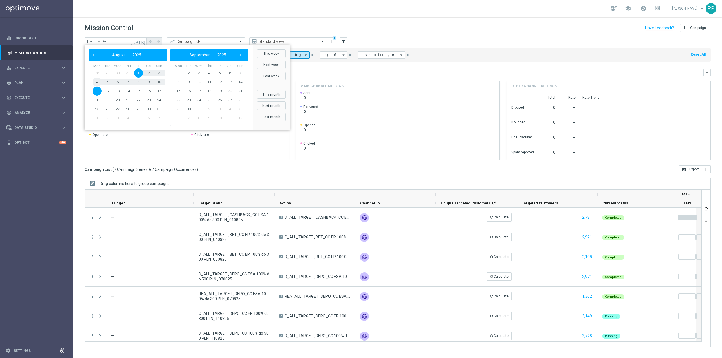
click at [97, 82] on span "4" at bounding box center [97, 82] width 9 height 9
click at [98, 90] on span "11" at bounding box center [97, 91] width 9 height 9
type input "04 Aug 2025 - 11 Aug 2025"
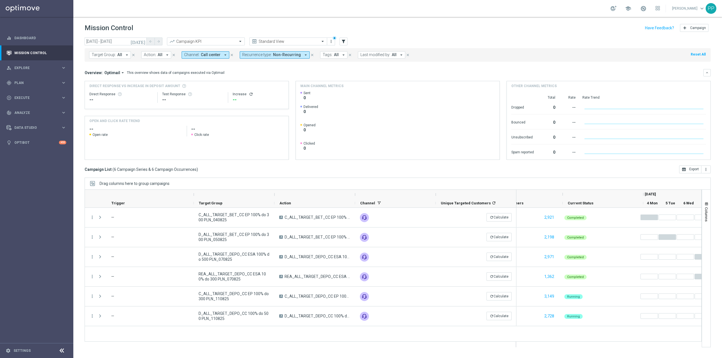
scroll to position [0, 45]
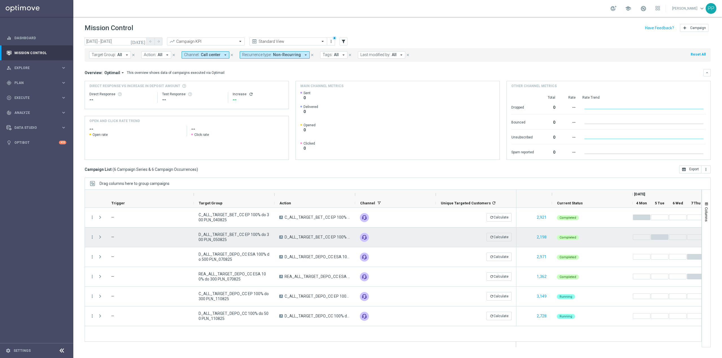
click at [257, 235] on span "D_ALL_TARGET_BET_CC EP 100% do 300 PLN_050825" at bounding box center [234, 237] width 71 height 10
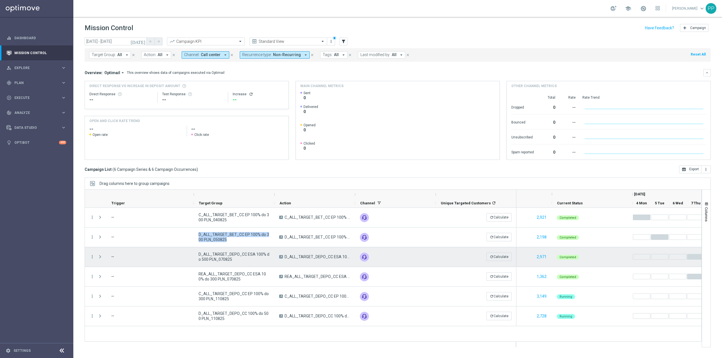
click at [210, 253] on span "D_ALL_TARGET_DEPO_CC ESA 100% do 500 PLN_070825" at bounding box center [234, 257] width 71 height 10
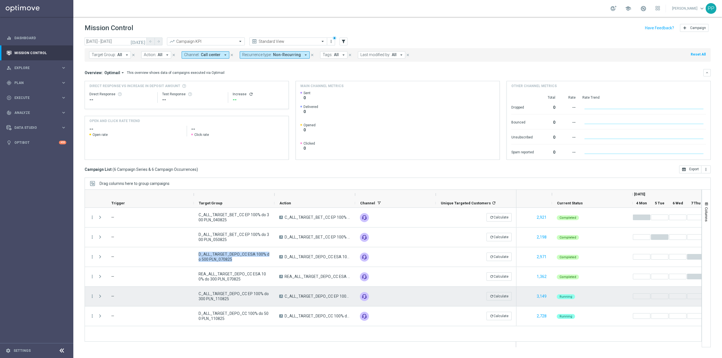
click at [230, 295] on span "C_ALL_TARGET_DEPO_CC EP 100% do 300 PLN_110825" at bounding box center [234, 297] width 71 height 10
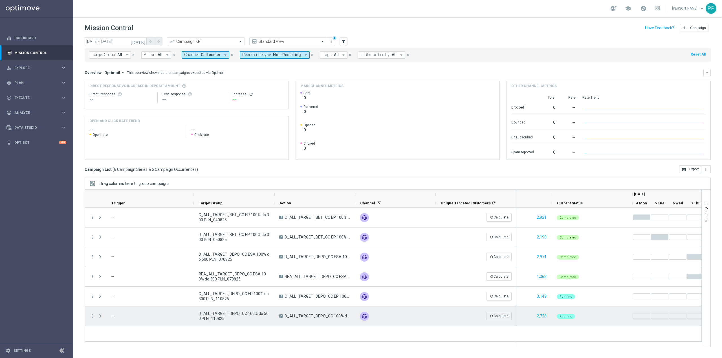
click at [228, 314] on span "D_ALL_TARGET_DEPO_CC 100% do 500 PLN_110825" at bounding box center [234, 316] width 71 height 10
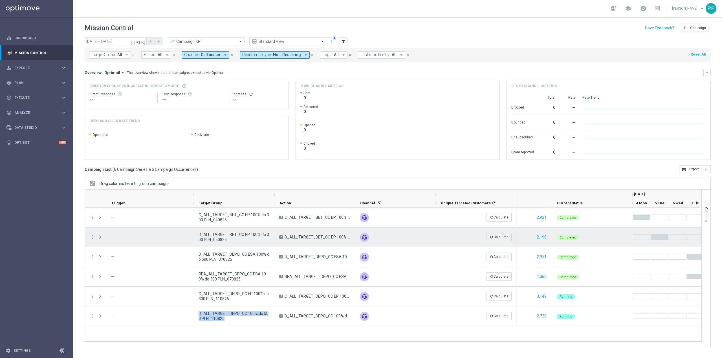
click at [92, 237] on icon "more_vert" at bounding box center [92, 237] width 5 height 5
click at [118, 272] on span "Go to Campaign Analysis" at bounding box center [124, 273] width 40 height 4
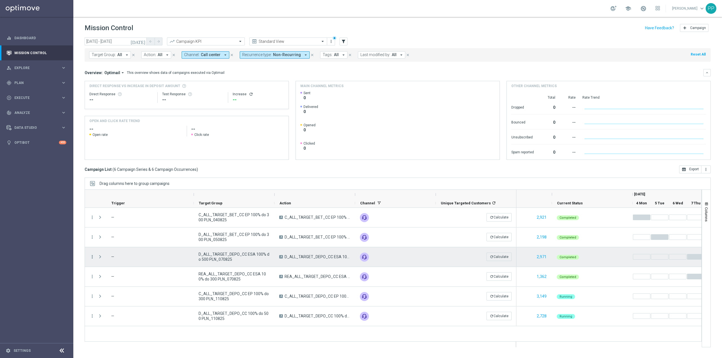
click at [92, 256] on icon "more_vert" at bounding box center [92, 257] width 5 height 5
click at [111, 290] on div "bar_chart Go to Campaign Analysis" at bounding box center [126, 293] width 63 height 8
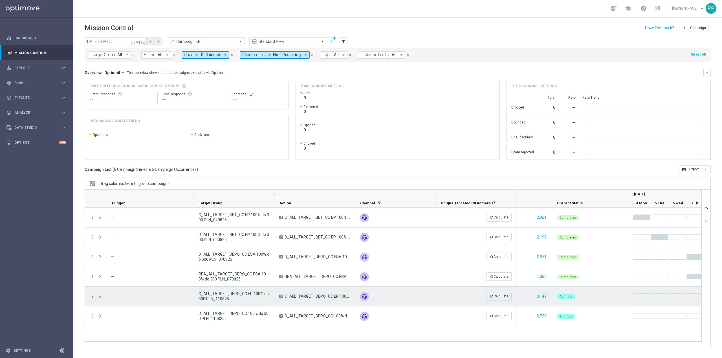
click at [91, 299] on icon "more_vert" at bounding box center [92, 296] width 5 height 5
click at [131, 236] on span "Campaign Metrics" at bounding box center [118, 238] width 29 height 4
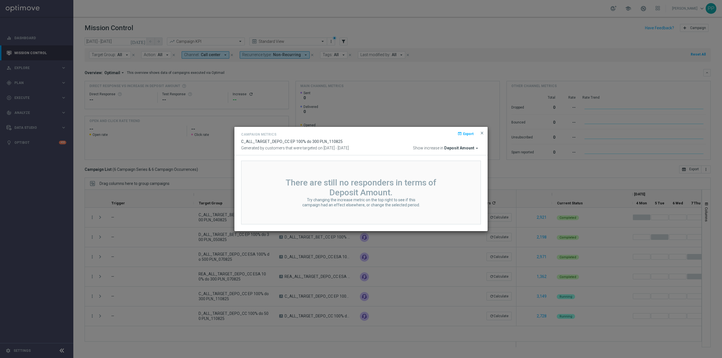
click at [124, 283] on modal-container "Campaign Metrics open_in_browser Export C_ALL_TARGET_DEPO_CC EP 100% do 300 PLN…" at bounding box center [361, 179] width 722 height 358
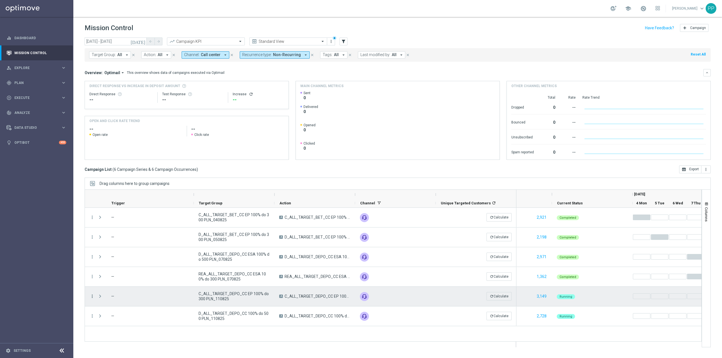
click at [93, 296] on icon "more_vert" at bounding box center [92, 296] width 5 height 5
click at [121, 262] on span "Go to Campaign Analysis" at bounding box center [124, 262] width 40 height 4
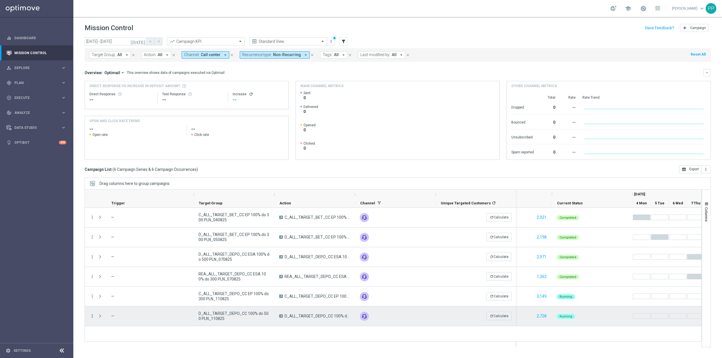
click at [94, 314] on icon "more_vert" at bounding box center [92, 316] width 5 height 5
click at [126, 282] on span "Go to Campaign Analysis" at bounding box center [124, 282] width 40 height 4
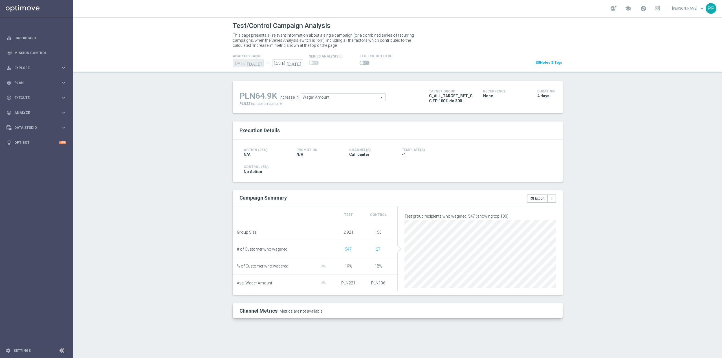
click at [367, 63] on span at bounding box center [365, 63] width 10 height 5
click at [367, 63] on input "checkbox" at bounding box center [365, 63] width 10 height 5
click at [309, 98] on span "Wager Amount" at bounding box center [343, 97] width 84 height 7
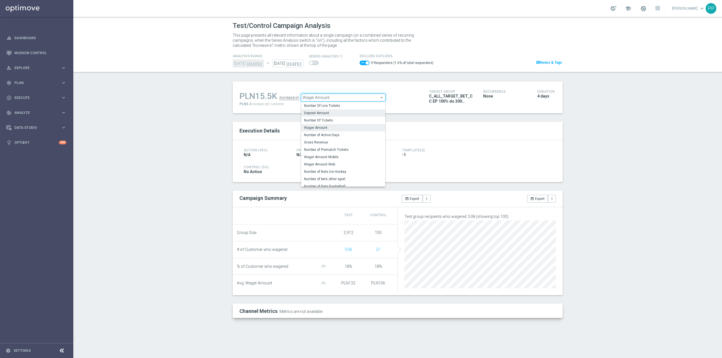
click at [321, 114] on span "Deposit Amount" at bounding box center [343, 113] width 78 height 5
checkbox input "false"
type input "Deposit Amount"
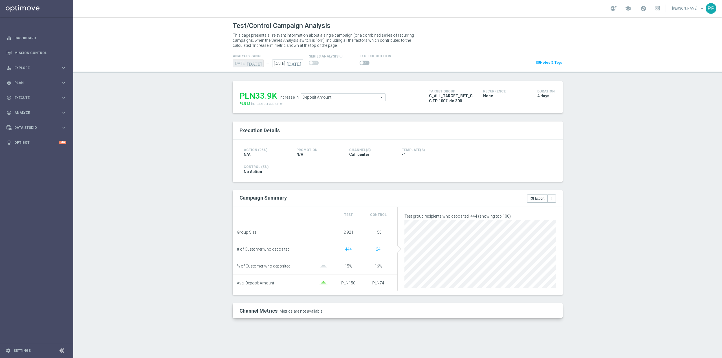
click at [361, 63] on span at bounding box center [365, 63] width 10 height 5
click at [361, 63] on input "checkbox" at bounding box center [365, 63] width 10 height 5
checkbox input "true"
click at [366, 62] on span at bounding box center [365, 63] width 10 height 5
click at [366, 62] on input "checkbox" at bounding box center [365, 63] width 10 height 5
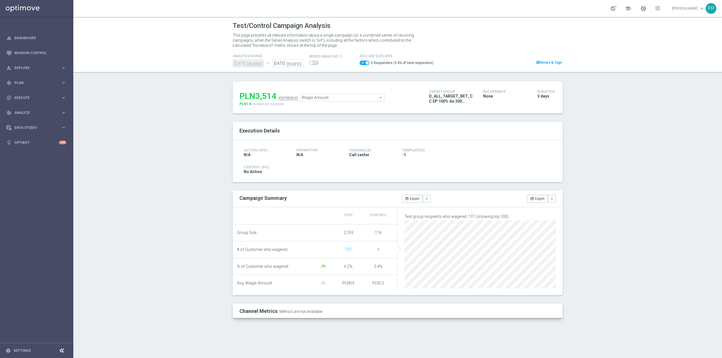
click at [354, 97] on span "Wager Amount" at bounding box center [343, 97] width 84 height 7
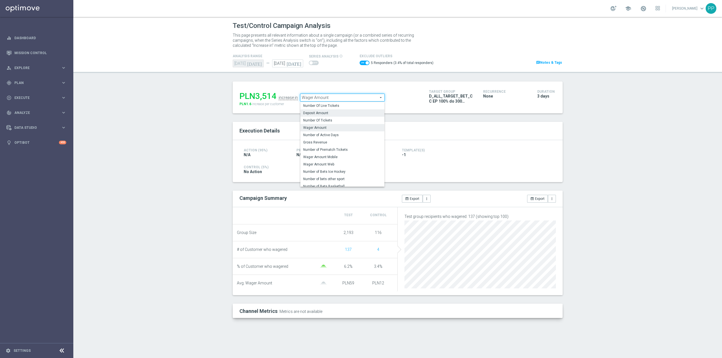
click at [344, 112] on span "Deposit Amount" at bounding box center [342, 113] width 78 height 5
checkbox input "false"
type input "Deposit Amount"
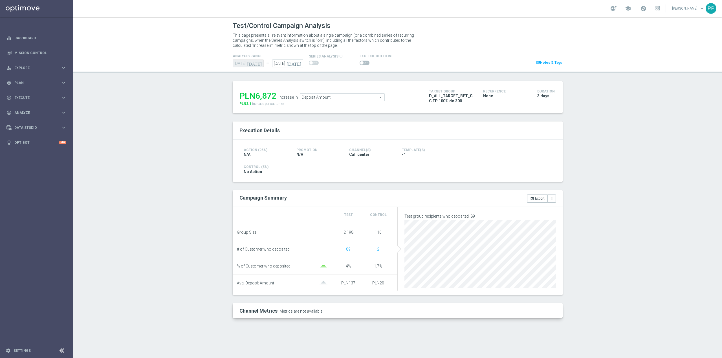
click at [360, 61] on span at bounding box center [365, 63] width 10 height 5
click at [360, 61] on input "checkbox" at bounding box center [365, 63] width 10 height 5
checkbox input "true"
click at [362, 63] on span at bounding box center [365, 63] width 10 height 5
click at [362, 63] on input "checkbox" at bounding box center [365, 63] width 10 height 5
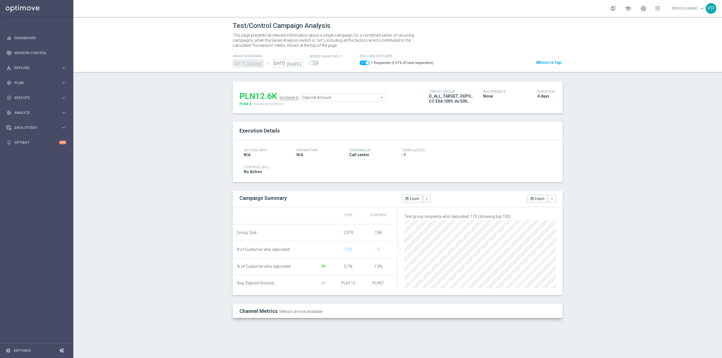
click at [334, 100] on span "Deposit Amount" at bounding box center [343, 97] width 84 height 7
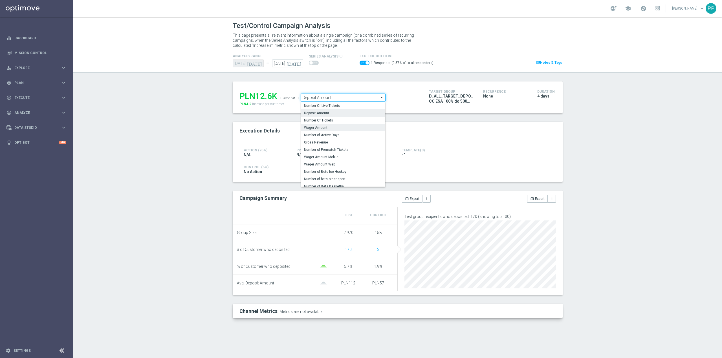
click at [328, 126] on span "Wager Amount" at bounding box center [343, 128] width 78 height 5
checkbox input "false"
type input "Wager Amount"
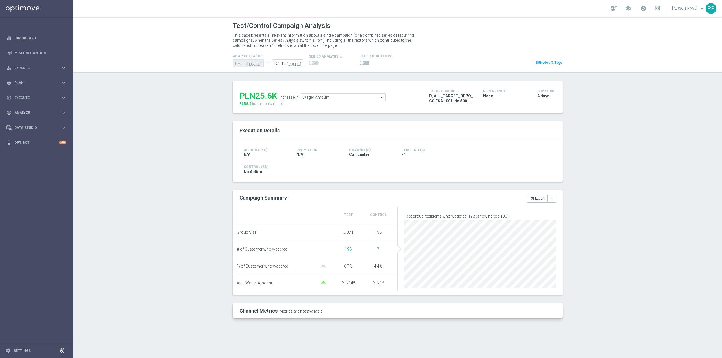
drag, startPoint x: 364, startPoint y: 62, endPoint x: 367, endPoint y: 63, distance: 3.2
click at [364, 62] on span at bounding box center [365, 63] width 10 height 5
click at [364, 62] on input "checkbox" at bounding box center [365, 63] width 10 height 5
checkbox input "true"
